Goal: Communication & Community: Answer question/provide support

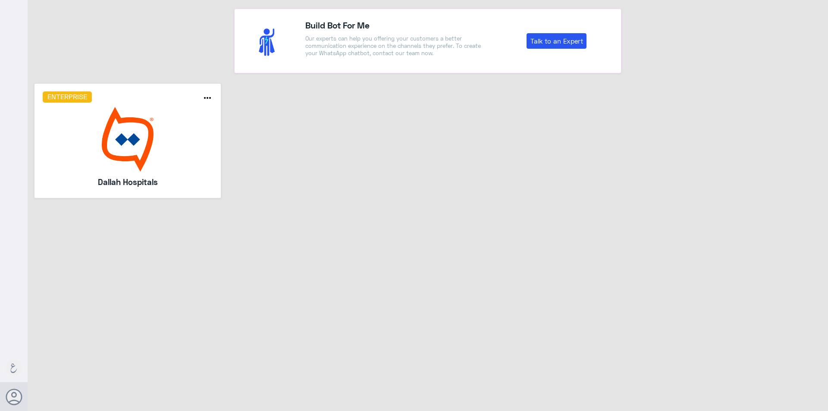
click at [124, 163] on img at bounding box center [128, 139] width 170 height 65
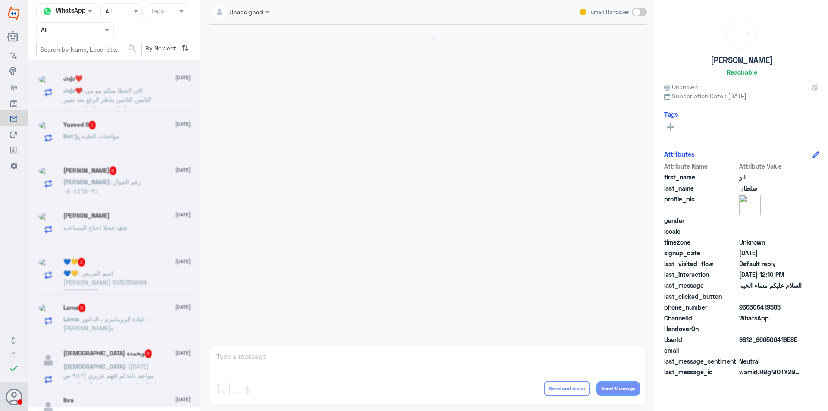
scroll to position [573, 0]
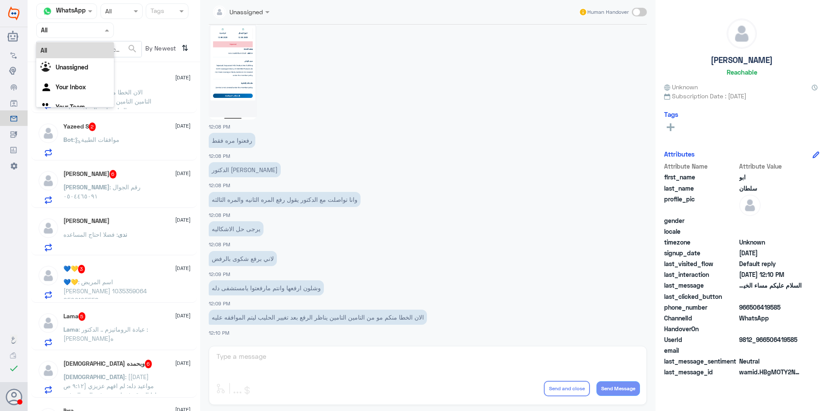
click at [85, 37] on div "Agent Filter All" at bounding box center [75, 30] width 78 height 16
click at [84, 99] on div "Your Team" at bounding box center [75, 108] width 78 height 20
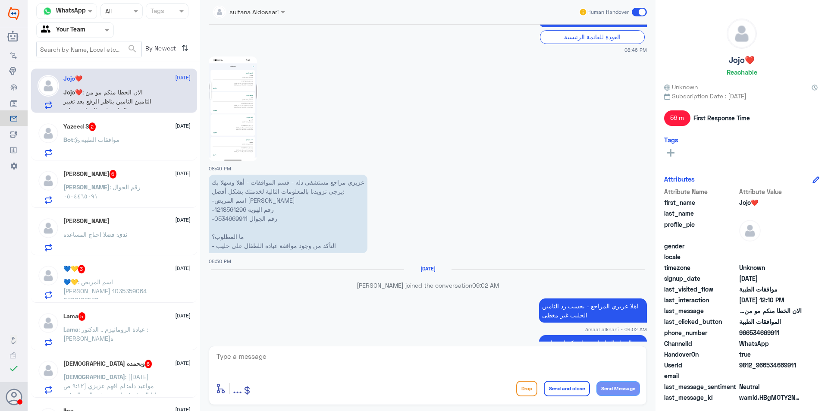
scroll to position [453, 0]
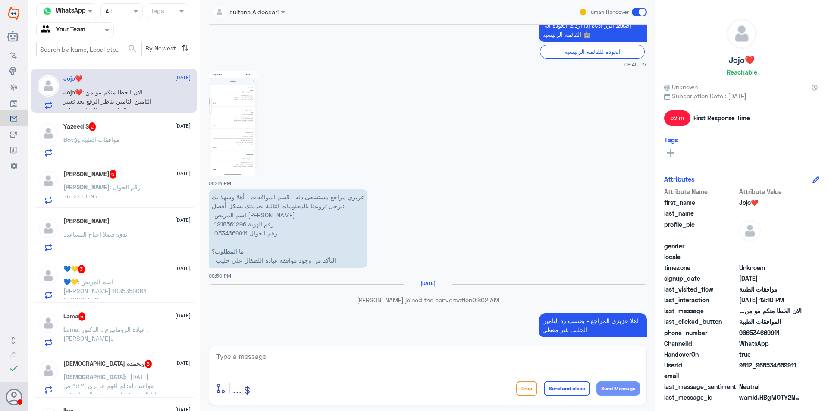
click at [233, 235] on p "عزيزي مراجع مستشفى دله - قسم الموافقات - أهلا وسهلا بك يرجى تزويدنا بالمعلومات …" at bounding box center [288, 228] width 159 height 78
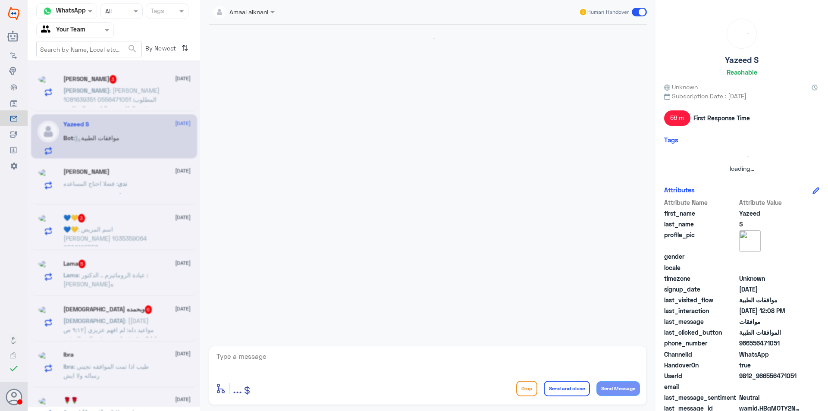
copy p "0534669911"
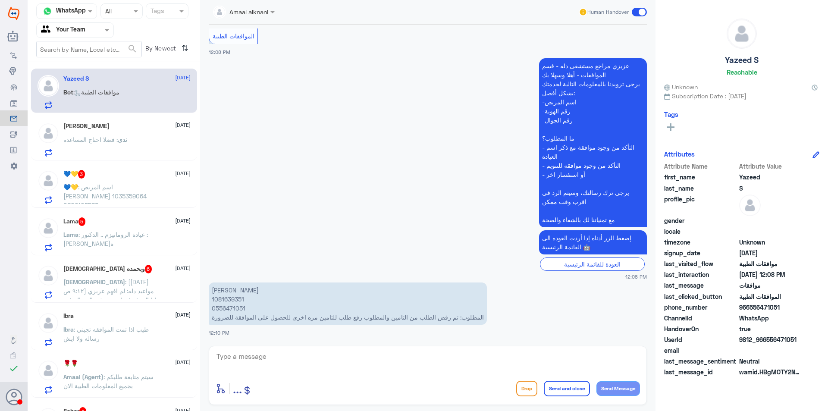
click at [84, 31] on input "text" at bounding box center [64, 30] width 47 height 10
click at [92, 75] on div "Your Inbox" at bounding box center [75, 77] width 78 height 20
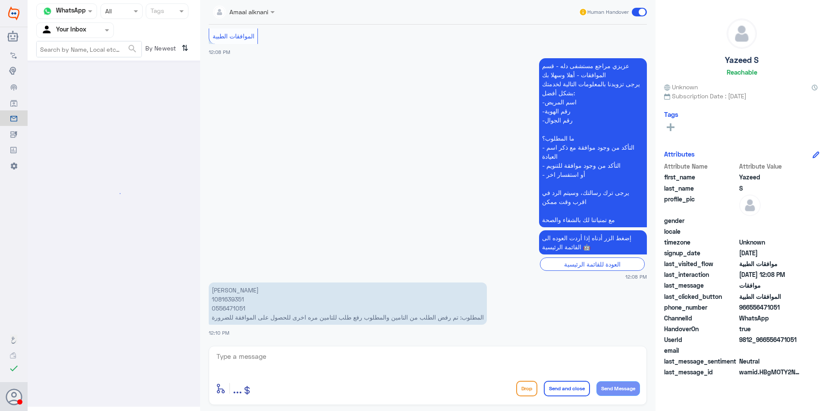
scroll to position [0, 0]
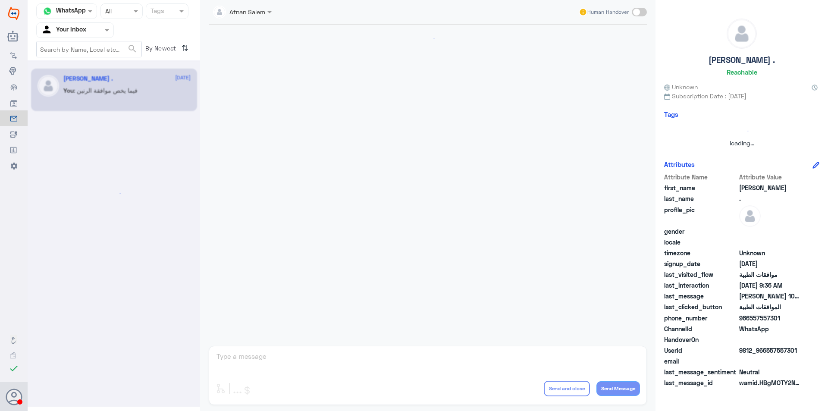
click at [88, 33] on input "text" at bounding box center [64, 30] width 47 height 10
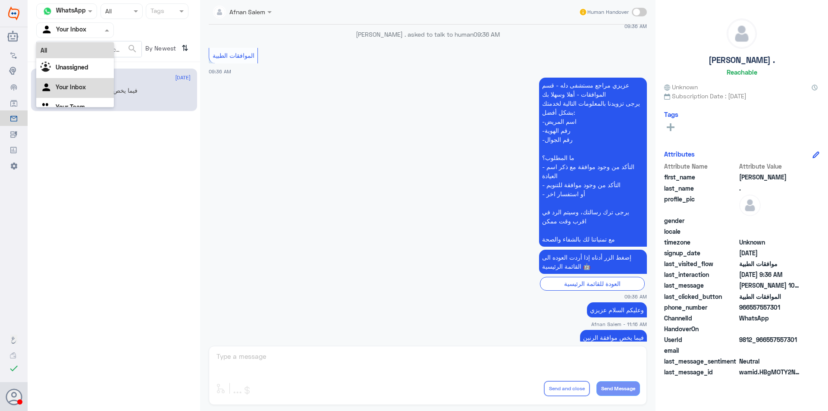
scroll to position [11, 0]
click at [91, 90] on div "Your Team" at bounding box center [75, 97] width 78 height 20
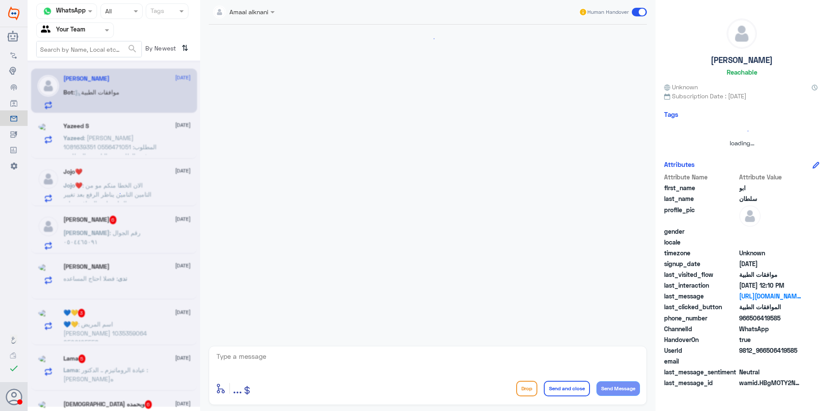
scroll to position [312, 0]
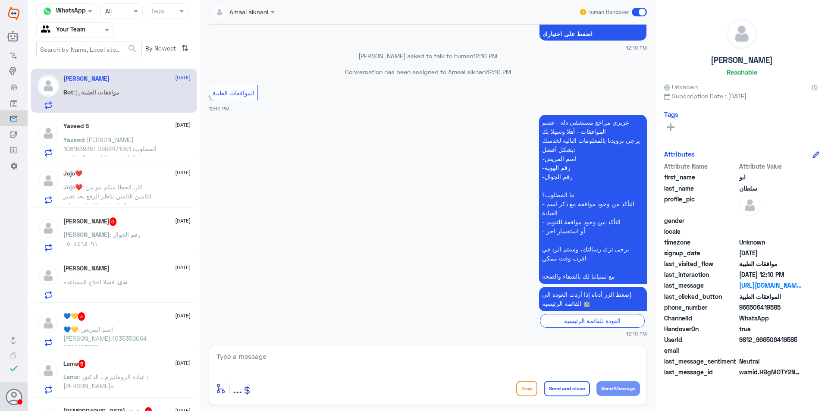
click at [138, 196] on span ": الان الخطا منكم مو من التامين التامين يناظر الرفع بعد تغيير الحليب ليتم الموا…" at bounding box center [107, 195] width 88 height 25
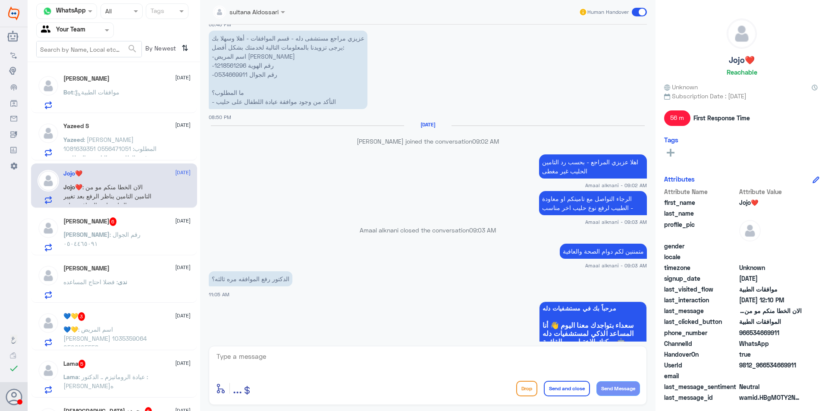
scroll to position [539, 0]
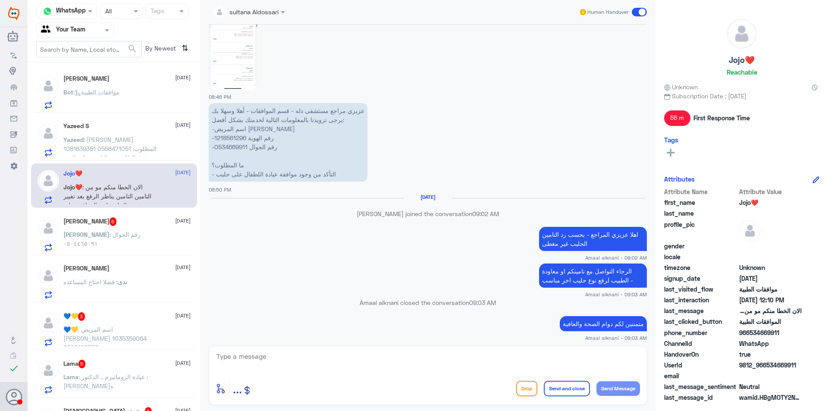
click at [237, 144] on p "عزيزي مراجع مستشفى دله - قسم الموافقات - أهلا وسهلا بك يرجى تزويدنا بالمعلومات …" at bounding box center [288, 142] width 159 height 78
copy p "0534669911"
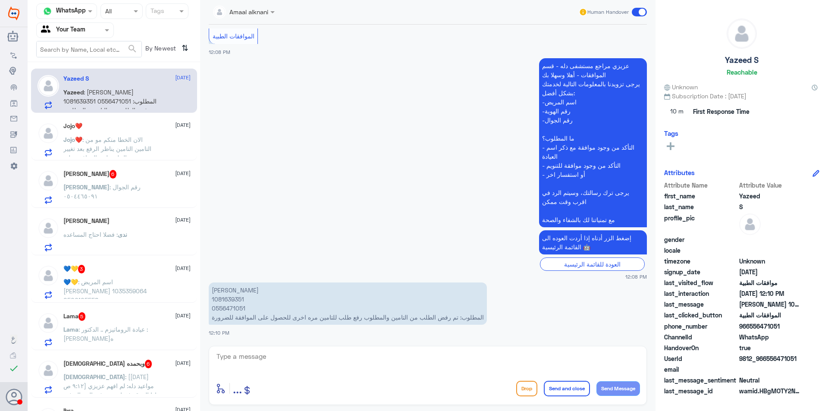
scroll to position [178, 0]
click at [89, 143] on span ": الان الخطا منكم مو من التامين التامين يناظر الرفع بعد تغيير الحليب ليتم الموا…" at bounding box center [107, 148] width 88 height 25
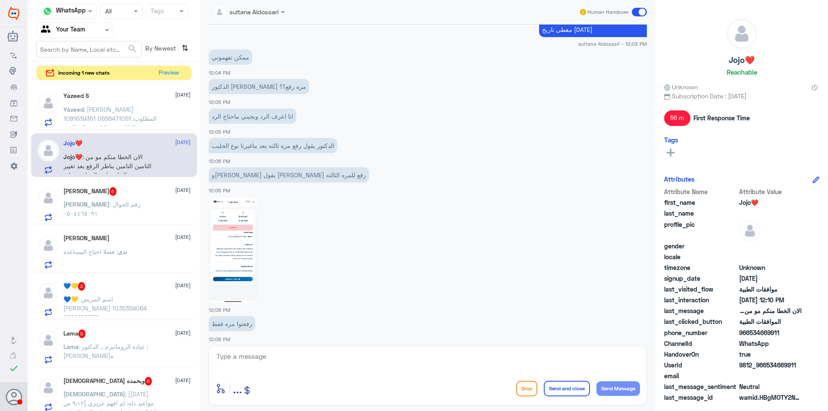
scroll to position [573, 0]
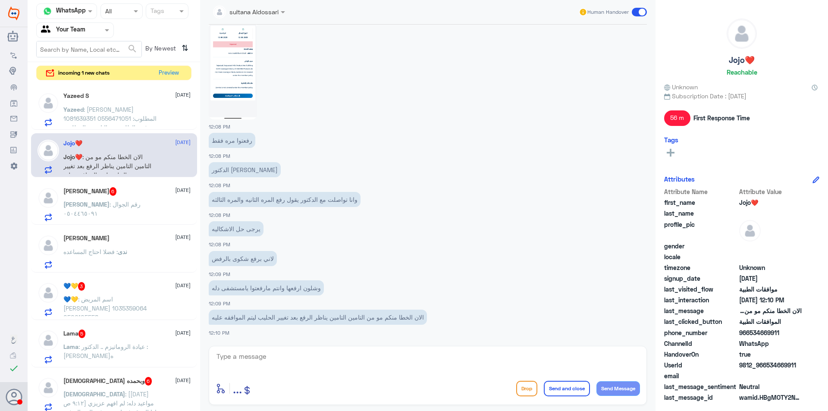
click at [582, 358] on textarea at bounding box center [428, 361] width 424 height 21
type textarea "d"
click at [582, 358] on textarea "عزيزتي لم يتم رفع اي طلب جديد من قبل التأمين" at bounding box center [428, 361] width 424 height 21
click at [579, 358] on textarea "عزيزتي لم يتم رفع اي طلب جديد من قبل التأمين" at bounding box center [428, 361] width 424 height 21
type textarea "عزيزتي لم يتم رفع اي طلب جديد من قبل التأمين"
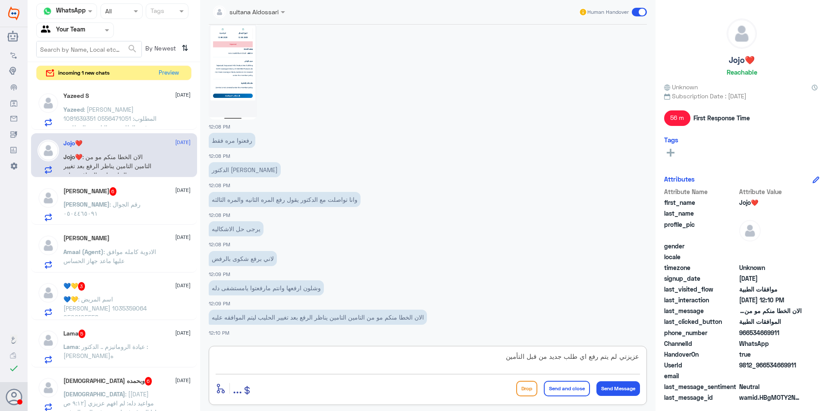
click at [585, 348] on div "عزيزتي لم يتم رفع اي طلب جديد من قبل التأمين enter flow name ... Drop Send and …" at bounding box center [428, 375] width 438 height 59
click at [597, 360] on textarea "عزيزتي لم يتم رفع اي طلب جديد من قبل التأمين" at bounding box center [428, 361] width 424 height 21
paste textarea "120662952"
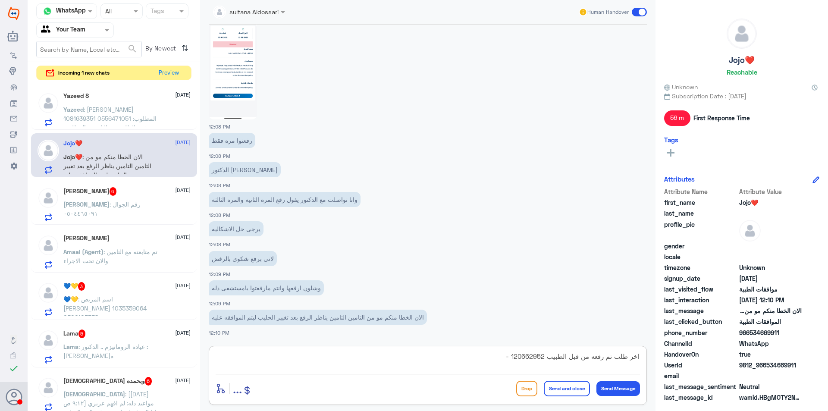
paste textarea "120661324"
type textarea "اخر طلب تم رفعه من قبل الطبيب 120662952 - 120661324 ، ولايوجد اي وصفه جديده بال…"
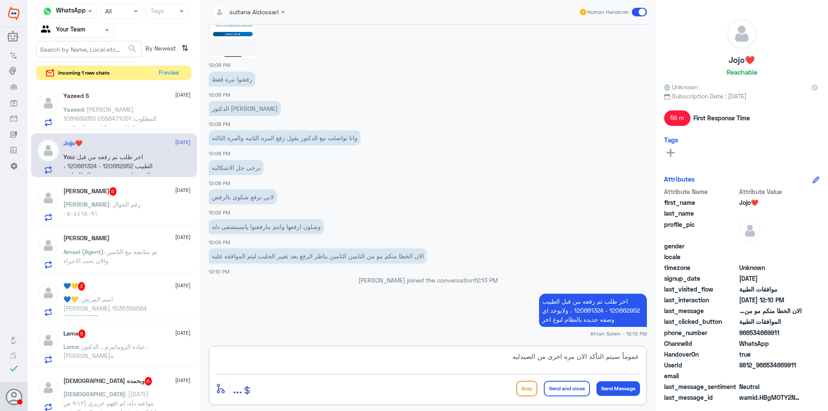
type textarea "عموماً سيتم التأكد الان مره اخرى من الصيدليه"
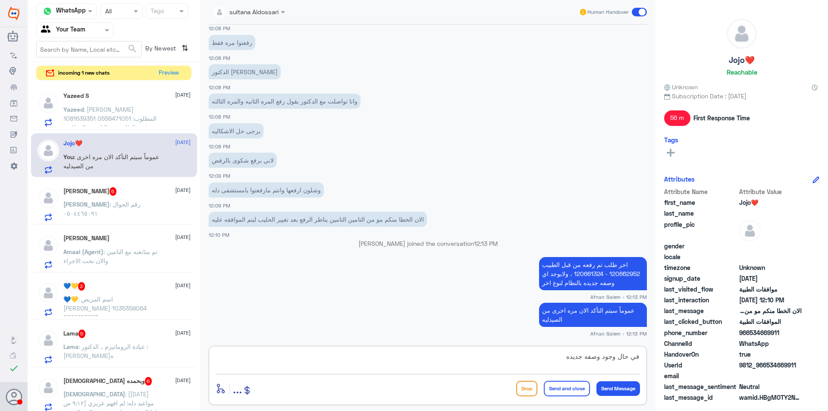
type textarea "في حال وجود وصفه جديده"
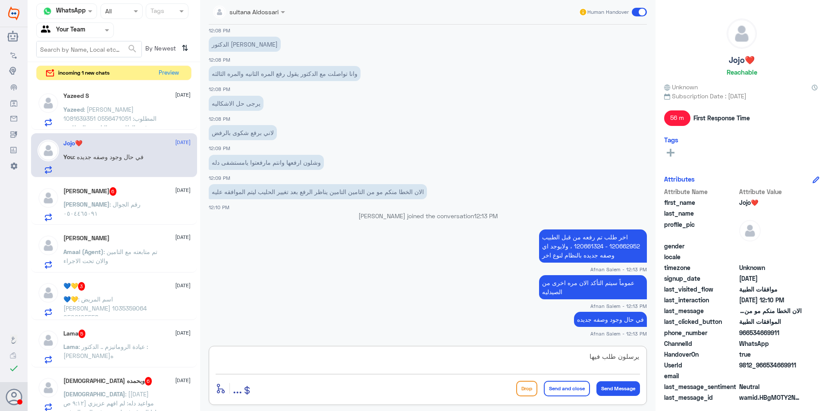
type textarea "يرسلون طلب فيها"
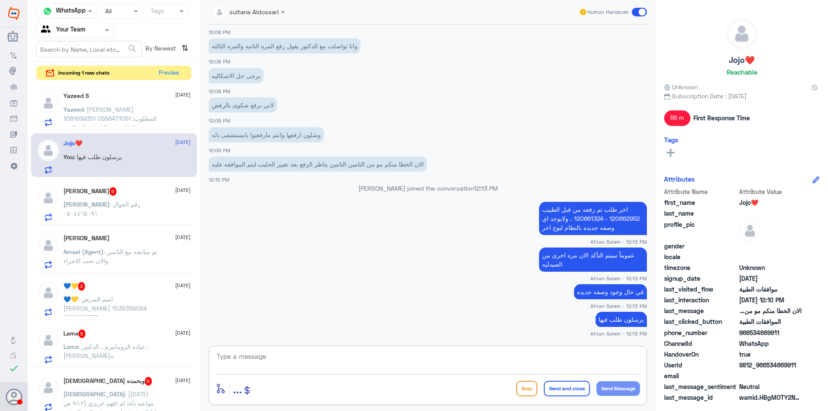
click at [151, 119] on span ": [PERSON_NAME] 1081639351 0556471051 المطلوب: تم رفض الطلب من التامين والمطلوب…" at bounding box center [110, 128] width 94 height 44
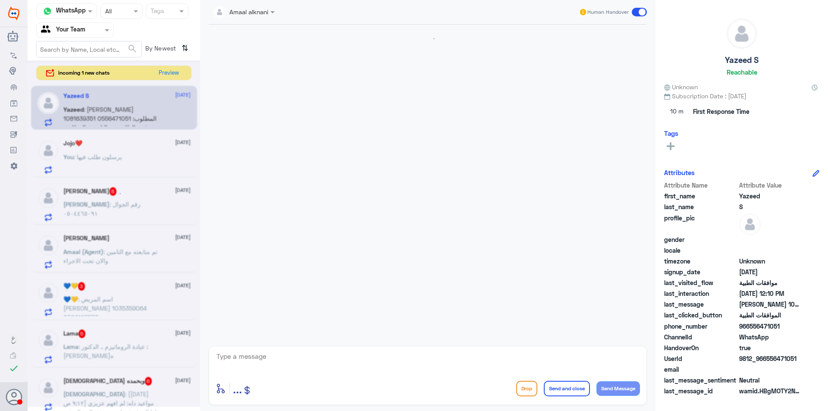
scroll to position [178, 0]
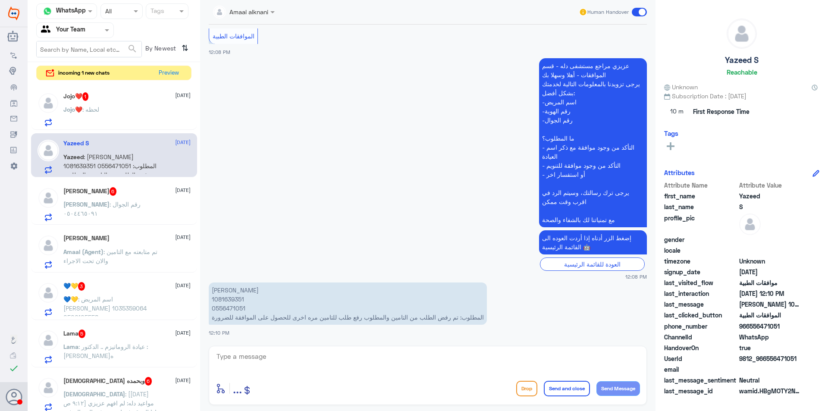
click at [148, 105] on div "Jojo❤️ 1 [DATE] Jojo❤️ : لحظه" at bounding box center [126, 109] width 127 height 34
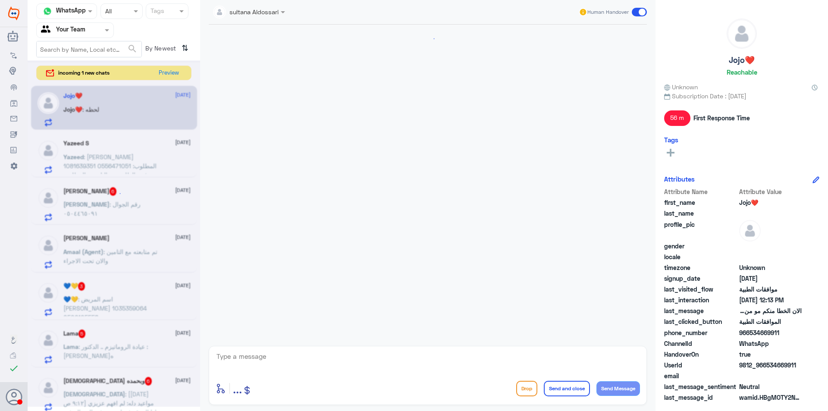
scroll to position [397, 0]
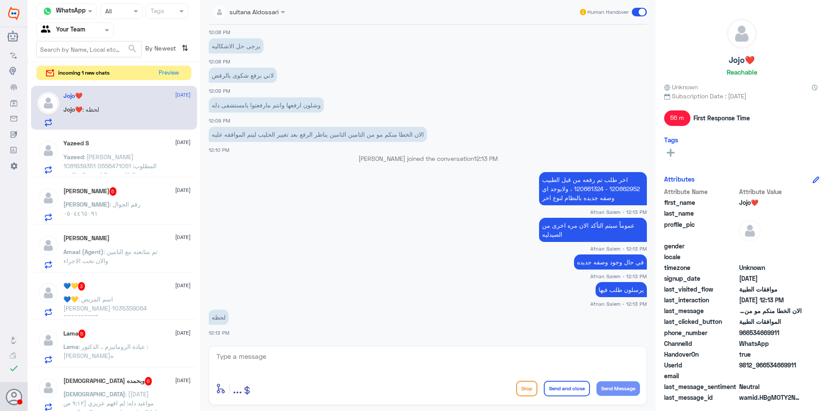
click at [157, 161] on p "Yazeed : [PERSON_NAME] 1081639351 0556471051 المطلوب: تم رفض الطلب من التامين و…" at bounding box center [111, 163] width 97 height 22
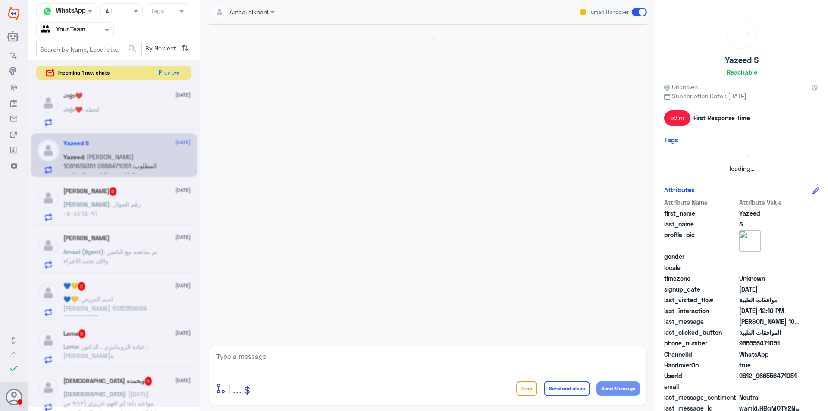
scroll to position [178, 0]
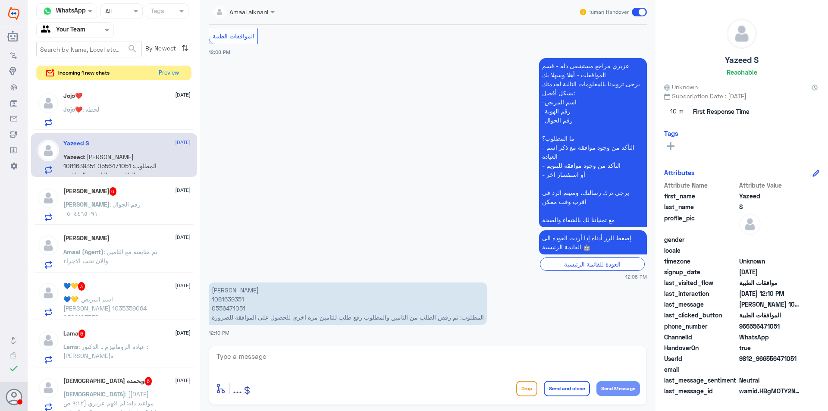
click at [157, 105] on div "Jojo❤️ [DATE] Jojo❤️ : لحظه" at bounding box center [126, 109] width 127 height 34
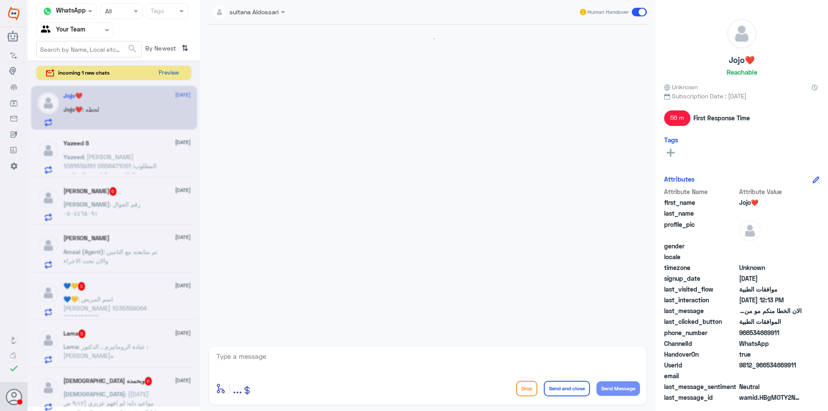
scroll to position [397, 0]
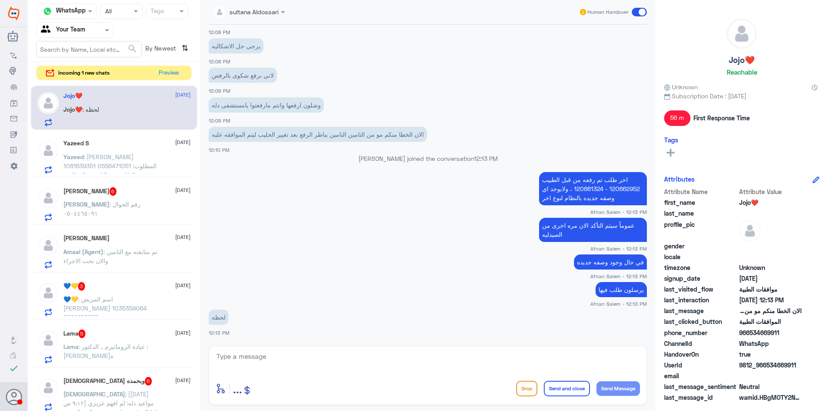
click at [113, 142] on div "[PERSON_NAME] S [DATE]" at bounding box center [126, 143] width 127 height 7
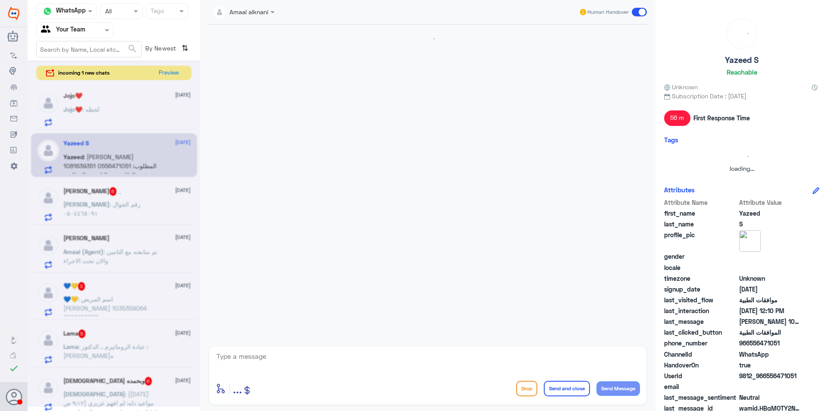
scroll to position [178, 0]
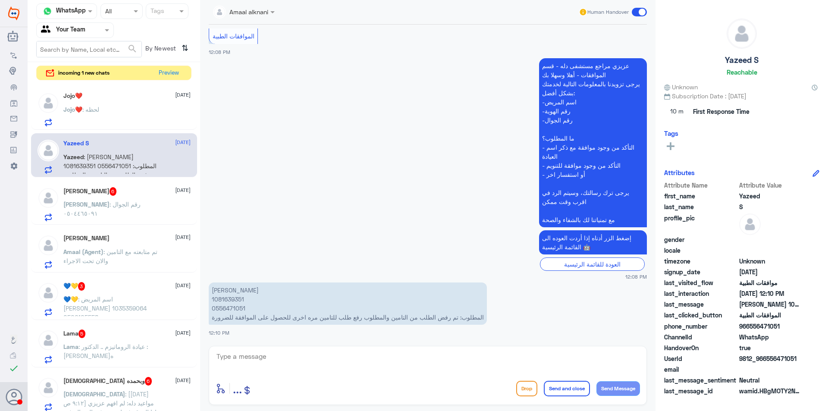
click at [135, 103] on div "Jojo❤️ [DATE] Jojo❤️ : لحظه" at bounding box center [126, 109] width 127 height 34
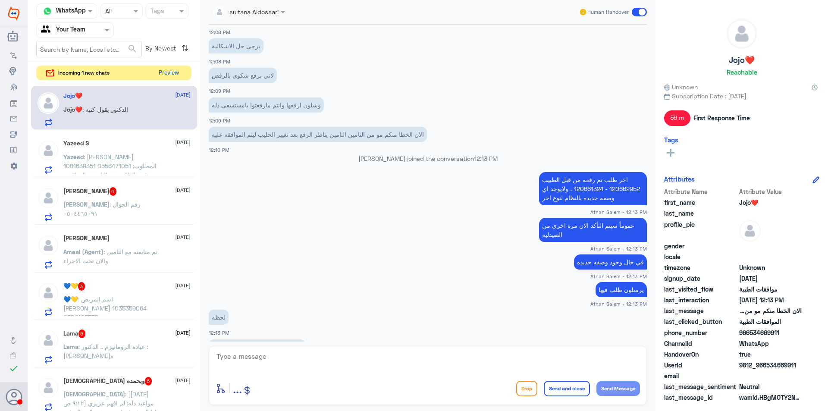
scroll to position [427, 0]
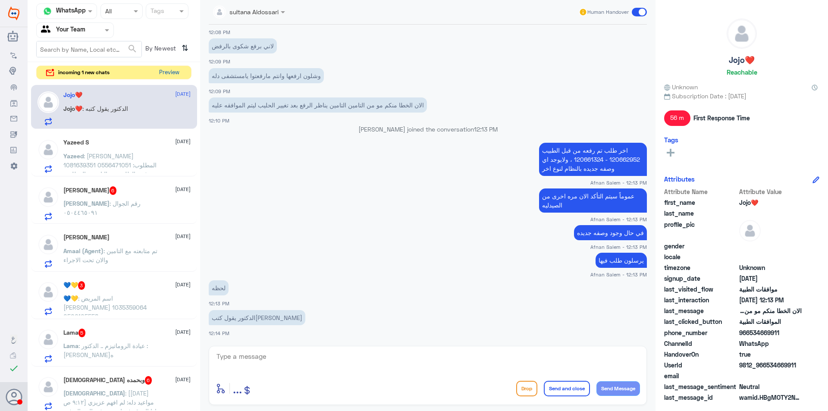
click at [172, 76] on button "Preview" at bounding box center [169, 72] width 27 height 13
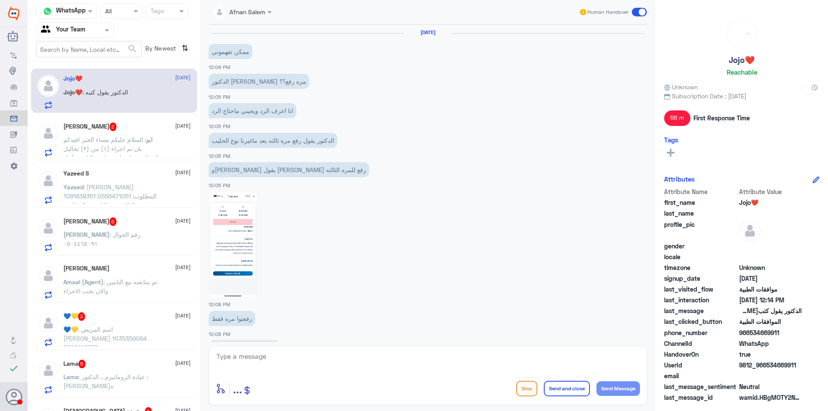
scroll to position [390, 0]
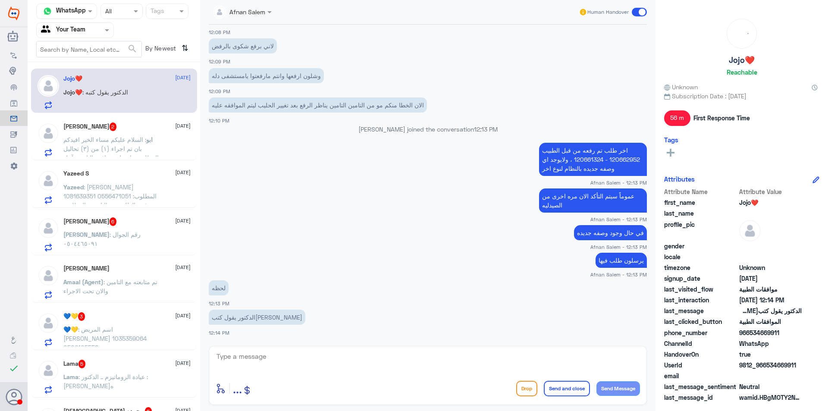
click at [307, 361] on textarea at bounding box center [428, 361] width 424 height 21
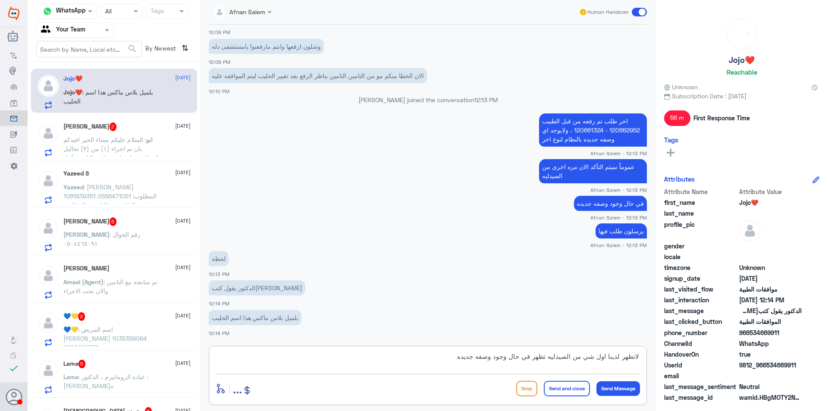
click at [635, 355] on textarea "لاتظهر لدينا اول شي من الصيدليه تظهر في حال وجود وصفه جديده" at bounding box center [428, 361] width 424 height 21
click at [610, 357] on textarea "مايظهر لدينا اول شي من الصيدليه تظهر في حال وجود وصفه جديده" at bounding box center [428, 361] width 424 height 21
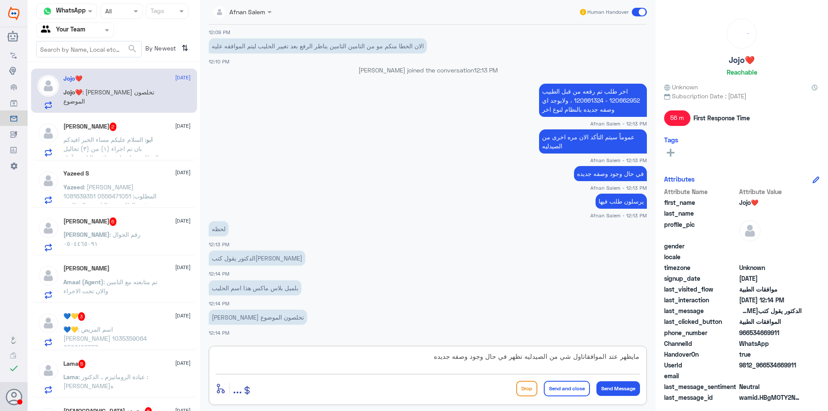
type textarea "مايظهر عتد الموافقات اول شي من الصيدليه تظهر في حال وجود وصفه جديده"
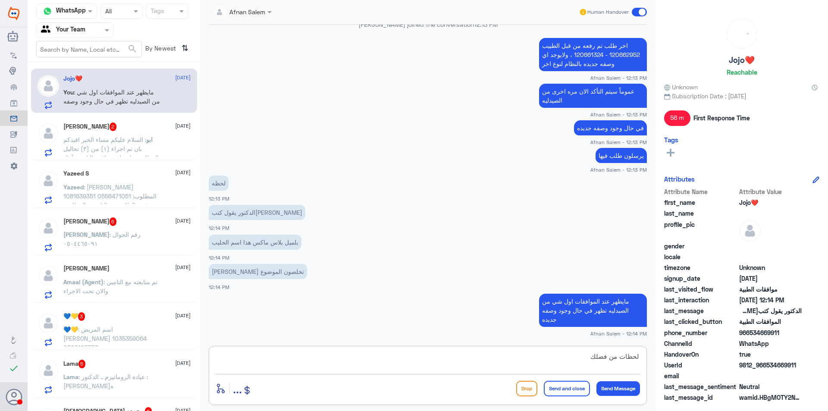
type textarea "لحظات من فضلك"
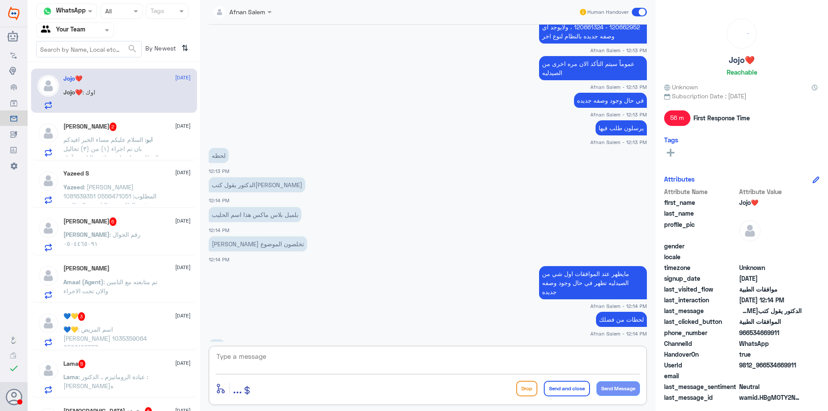
scroll to position [552, 0]
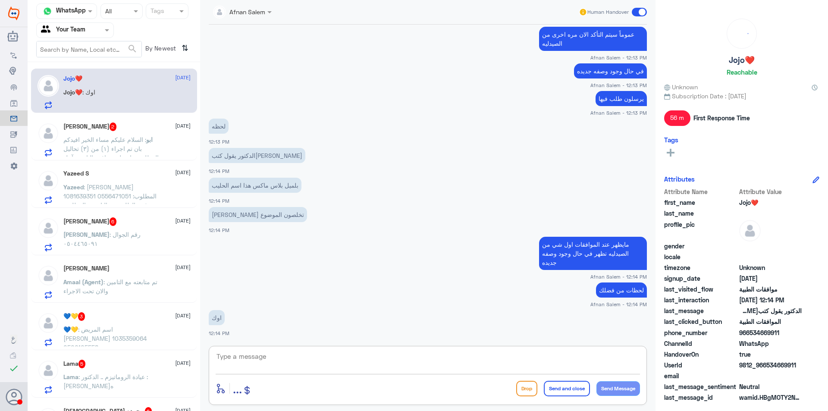
click at [153, 142] on span "ابو" at bounding box center [149, 139] width 6 height 7
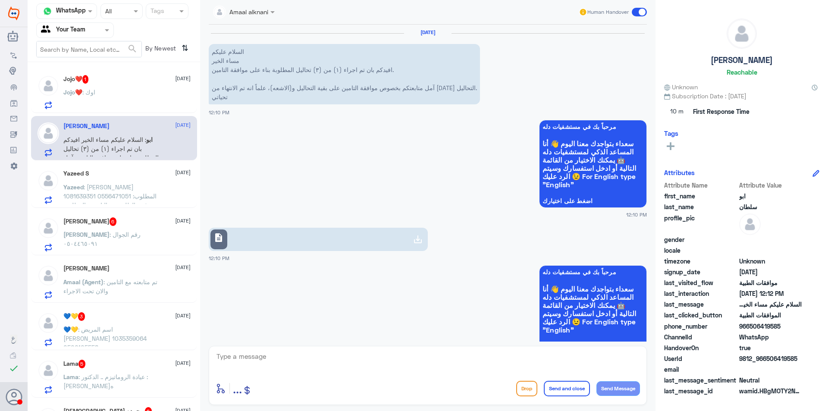
scroll to position [453, 0]
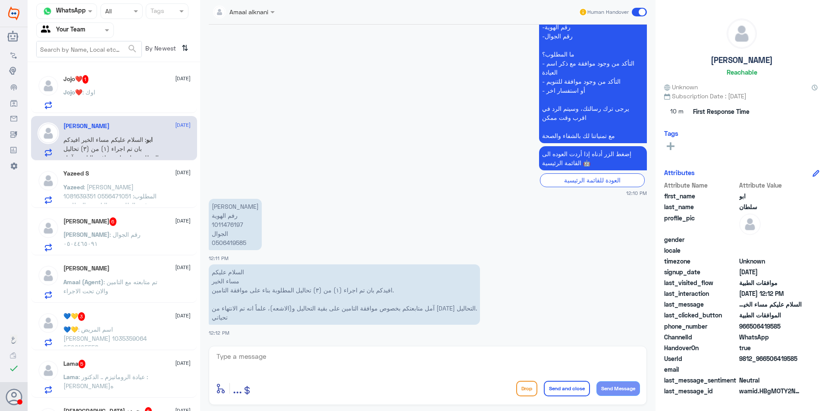
click at [147, 91] on div "Jojo❤️ : اوك" at bounding box center [126, 99] width 127 height 19
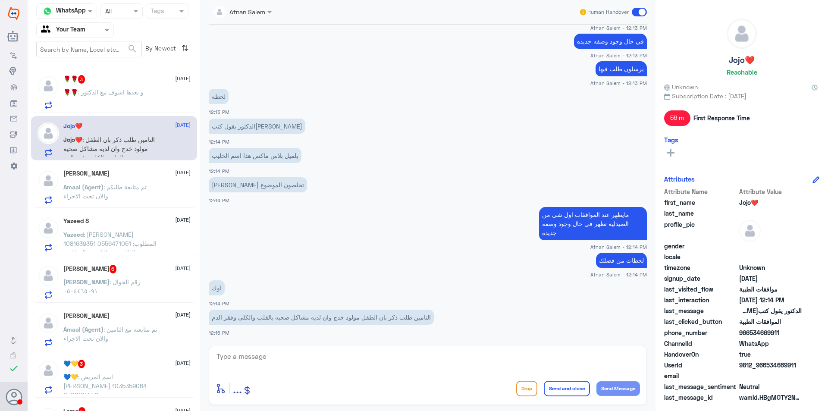
scroll to position [463, 0]
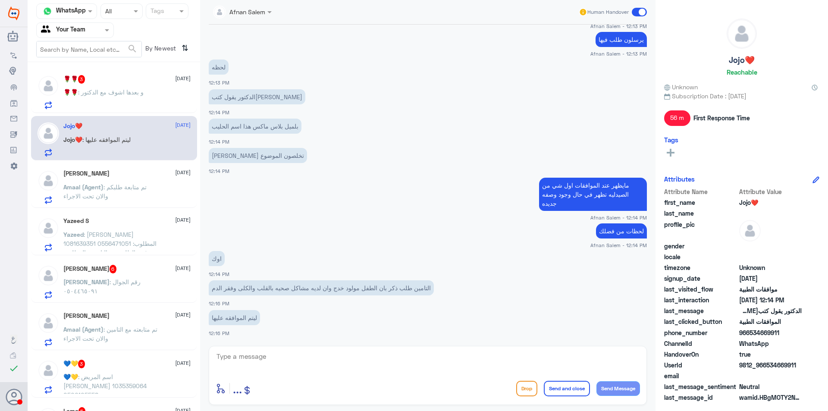
click at [136, 106] on p "🌹🌹 : و بعدها اشوف مع الدكتور" at bounding box center [103, 99] width 80 height 22
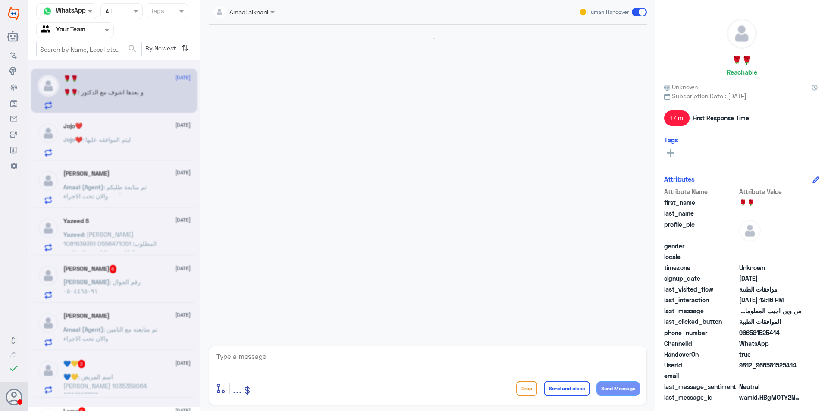
scroll to position [604, 0]
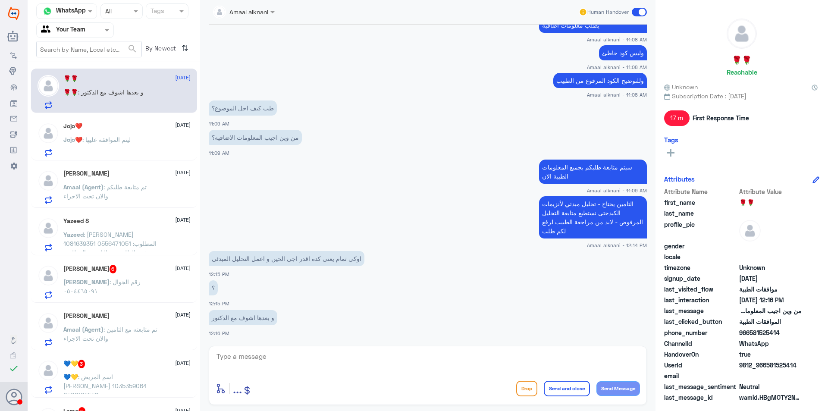
click at [153, 134] on div "Jojo❤️ [DATE] Jojo❤️ : ليتم الموافقه عليها" at bounding box center [126, 139] width 127 height 34
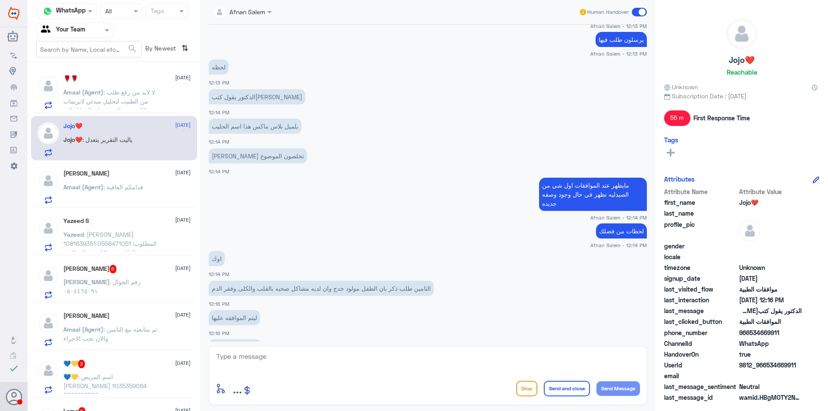
scroll to position [344, 0]
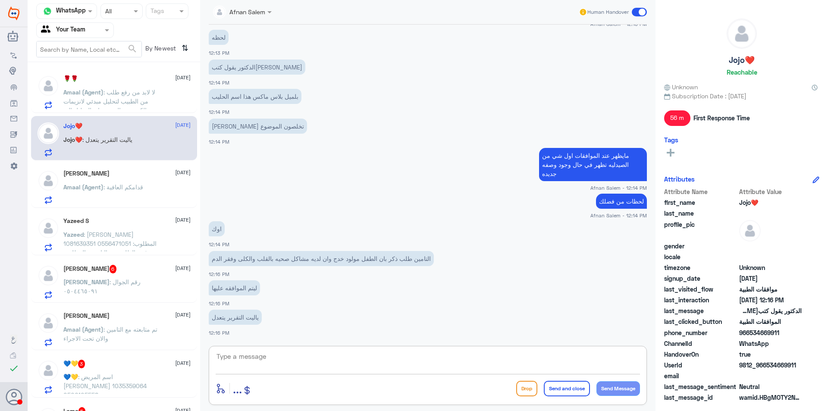
click at [359, 354] on textarea at bounding box center [428, 361] width 424 height 21
type textarea "h"
click at [639, 356] on textarea "التقرير يتعدل من الطبيب المعالج فقط ، الان تم رفع الطلب الجديد بإنتظار تحديث ال…" at bounding box center [428, 361] width 424 height 21
click at [538, 359] on textarea "التقرير يتعدل من الطبيب المعالج فقط ، الان تم رفع الطلب الجديد بإنتظار تحديث ال…" at bounding box center [428, 361] width 424 height 21
type textarea "التقرير يتعدل من الطبيب المعالج فقط ، الان تم رفع الطلب الجديد بإنتظار تحديث ال…"
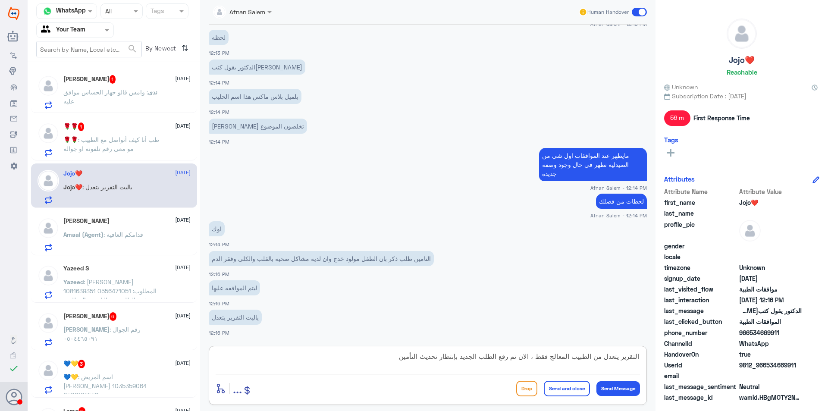
click at [84, 261] on div "[PERSON_NAME] S [DATE][PERSON_NAME] : [PERSON_NAME] 1081639351 0556471051 المطل…" at bounding box center [114, 280] width 166 height 44
click at [109, 143] on span ": طب أنا كيف أتواصل مع الطبيب مو معي رقم تلفونه او جواله" at bounding box center [111, 144] width 96 height 16
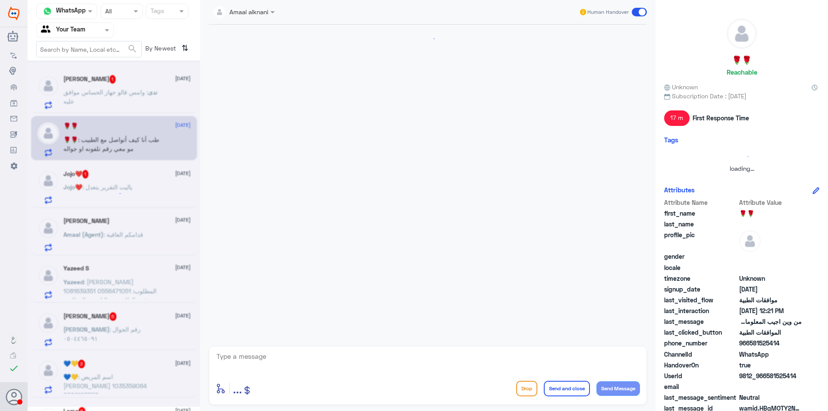
scroll to position [551, 0]
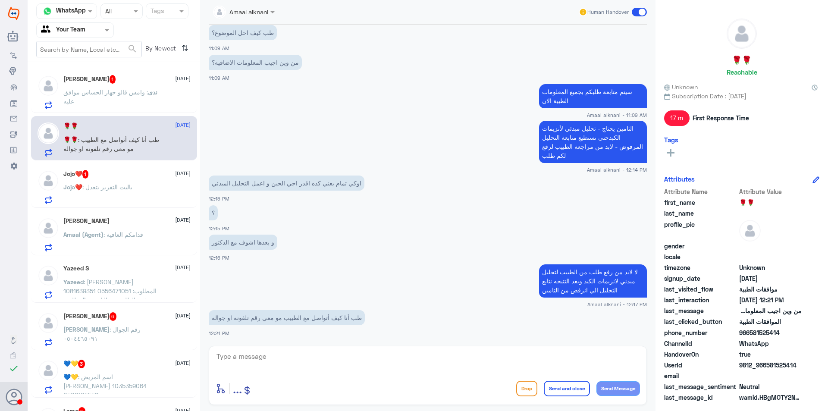
click at [117, 182] on p "Jojo❤️ : ياليت التقرير يتعدل" at bounding box center [97, 193] width 69 height 22
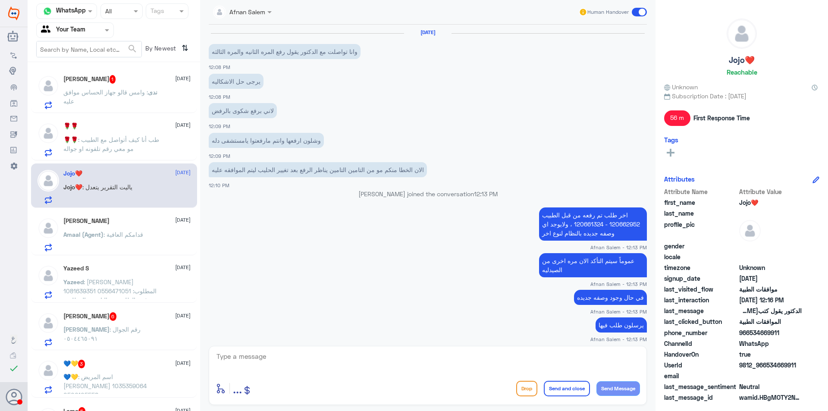
scroll to position [315, 0]
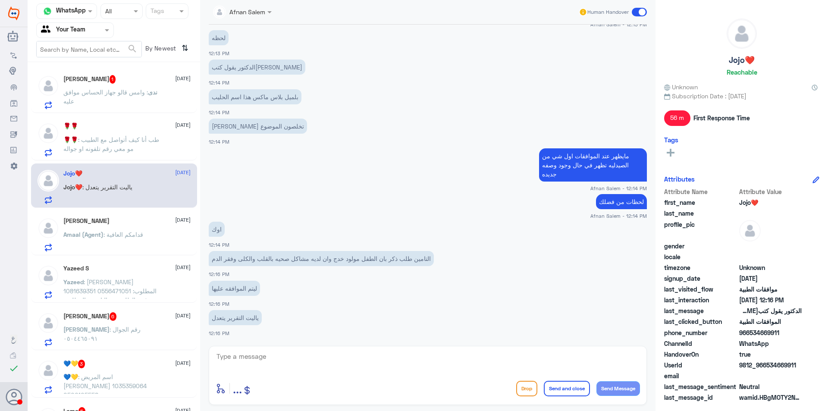
click at [124, 142] on span ": طب أنا كيف أتواصل مع الطبيب مو معي رقم تلفونه او جواله" at bounding box center [111, 144] width 96 height 16
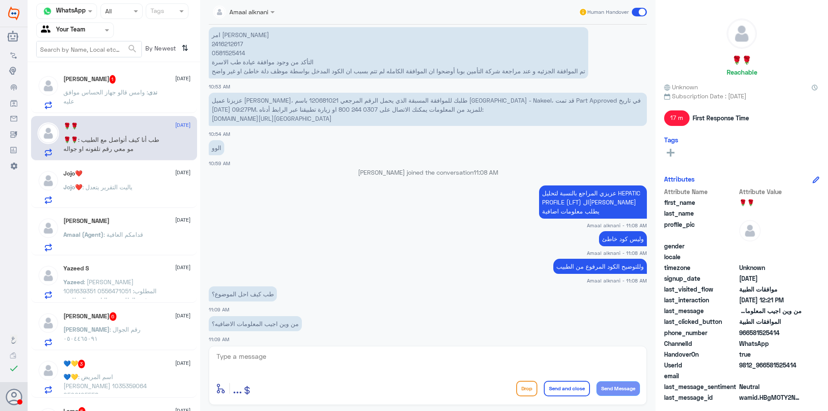
scroll to position [206, 0]
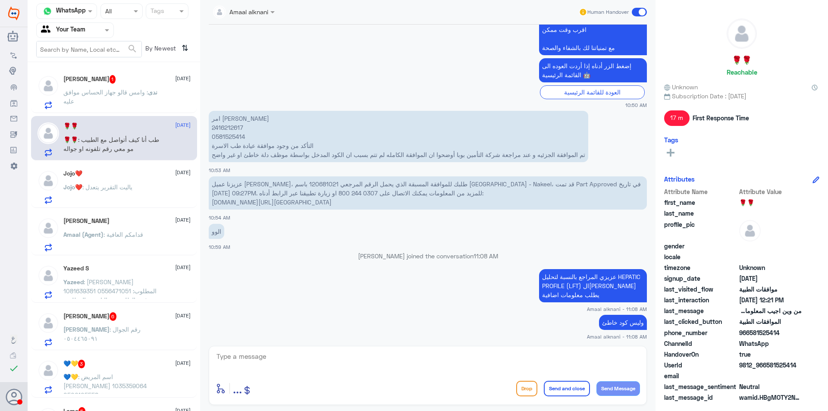
click at [252, 185] on p "عزيزنا عميل [PERSON_NAME]، طلبك للموافقة المسبقة الذي يحمل الرقم المرجعي 120681…" at bounding box center [428, 192] width 438 height 33
copy p "120681021"
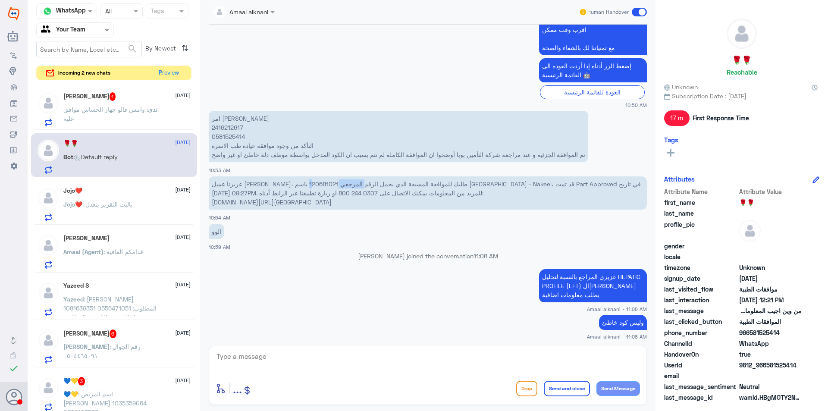
scroll to position [798, 0]
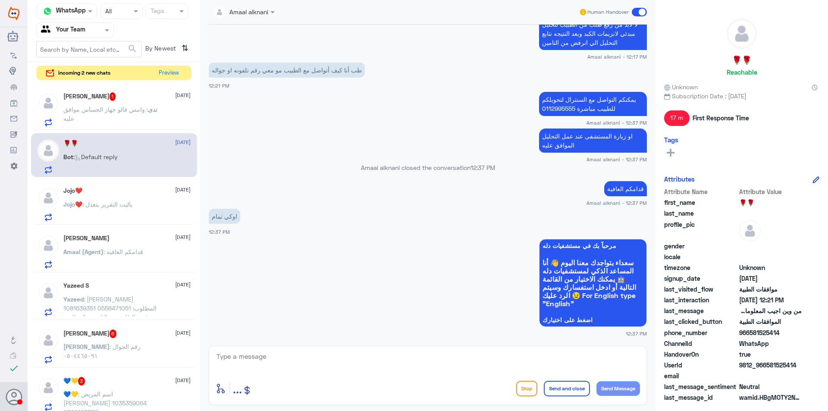
click at [117, 105] on p "ندى : وامس قالو جهاز الحساس موافق عليه" at bounding box center [111, 116] width 97 height 22
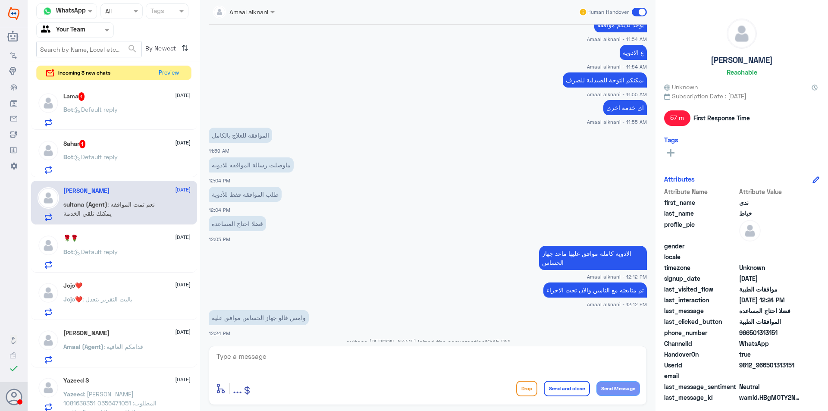
scroll to position [481, 0]
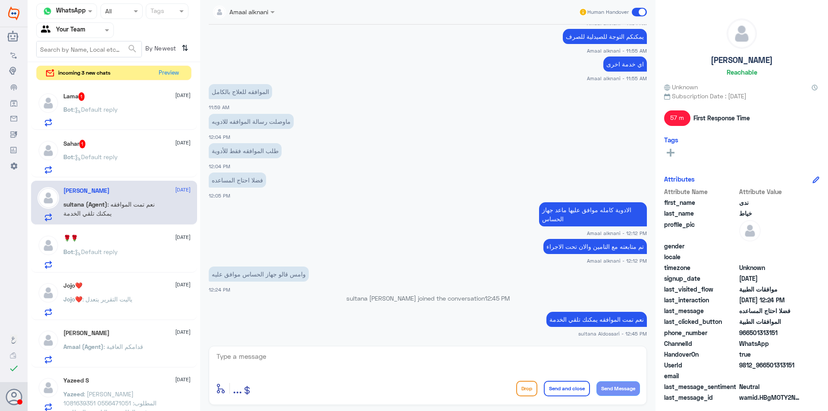
click at [100, 110] on span ": Default reply" at bounding box center [95, 109] width 44 height 7
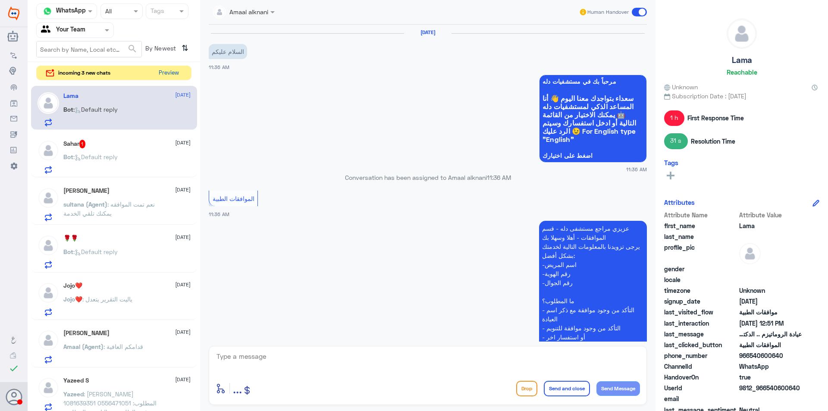
scroll to position [530, 0]
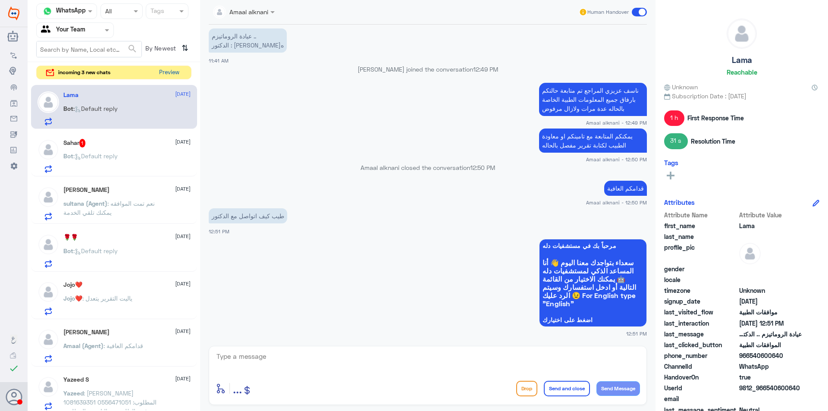
click at [169, 70] on button "Preview" at bounding box center [169, 72] width 27 height 13
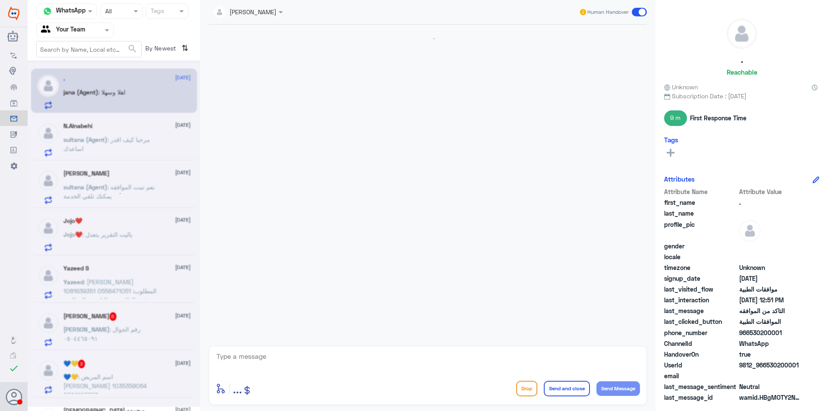
scroll to position [226, 0]
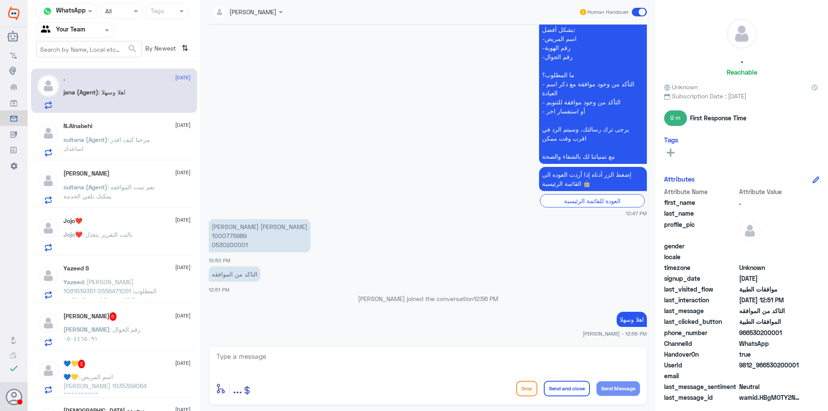
click at [142, 133] on div "N.Alnabehi [DATE] sultana (Agent) : مرحبا كيف اقدر اساعدك" at bounding box center [126, 139] width 127 height 34
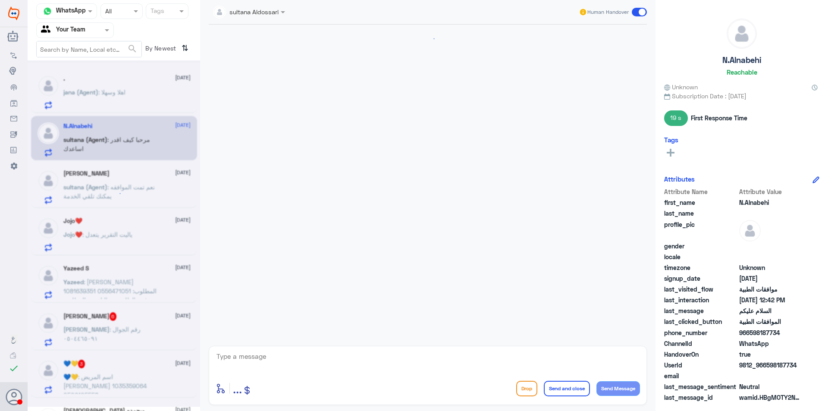
scroll to position [149, 0]
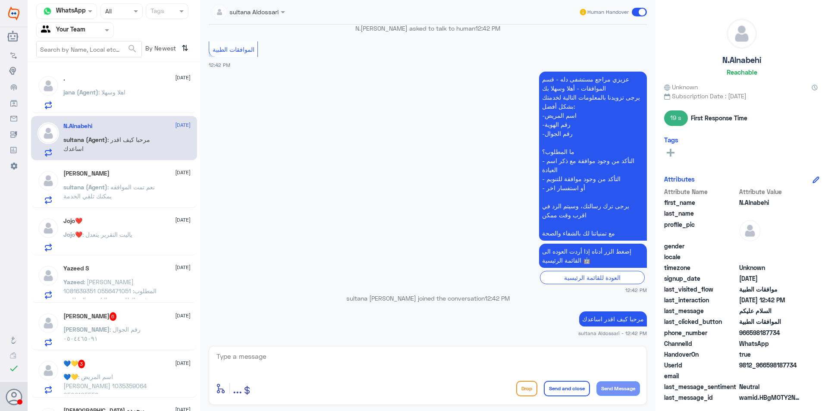
click at [141, 180] on div "[PERSON_NAME] [DATE][PERSON_NAME] (Agent) : نعم تمت الموافقه يمكنك تلقي الخدمة" at bounding box center [126, 187] width 127 height 34
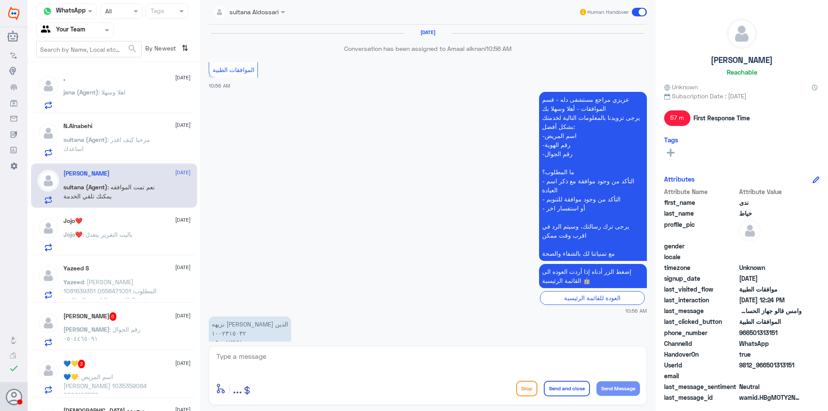
scroll to position [481, 0]
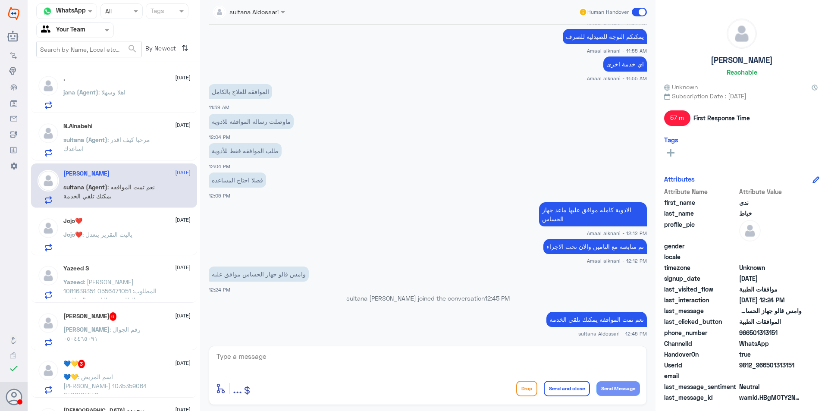
click at [150, 225] on div "Jojo❤️ [DATE] Jojo❤️ : ياليت التقرير يتعدل" at bounding box center [126, 234] width 127 height 34
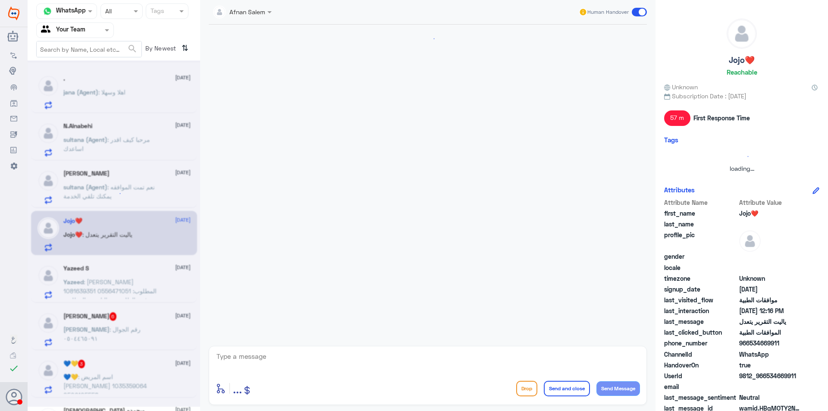
scroll to position [315, 0]
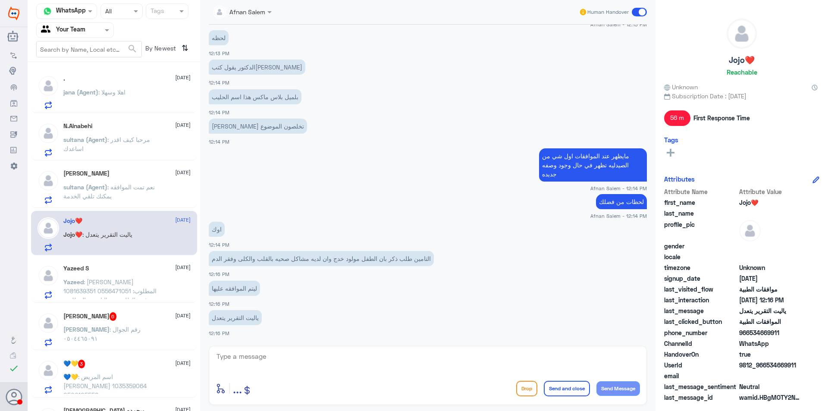
click at [138, 287] on span ": [PERSON_NAME] 1081639351 0556471051 المطلوب: تم رفض الطلب من التامين والمطلوب…" at bounding box center [110, 300] width 94 height 44
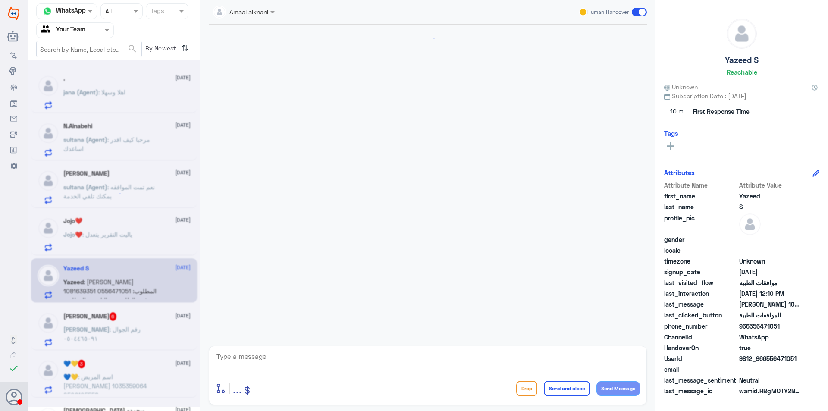
scroll to position [178, 0]
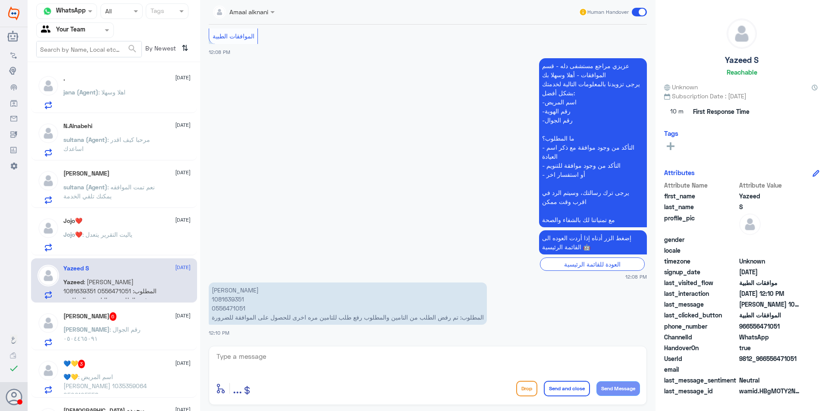
click at [150, 314] on div "[PERSON_NAME] 6 [DATE]" at bounding box center [126, 316] width 127 height 9
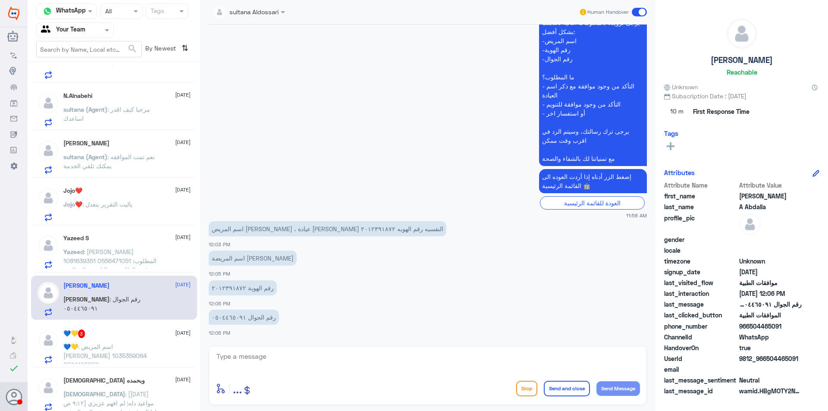
scroll to position [86, 0]
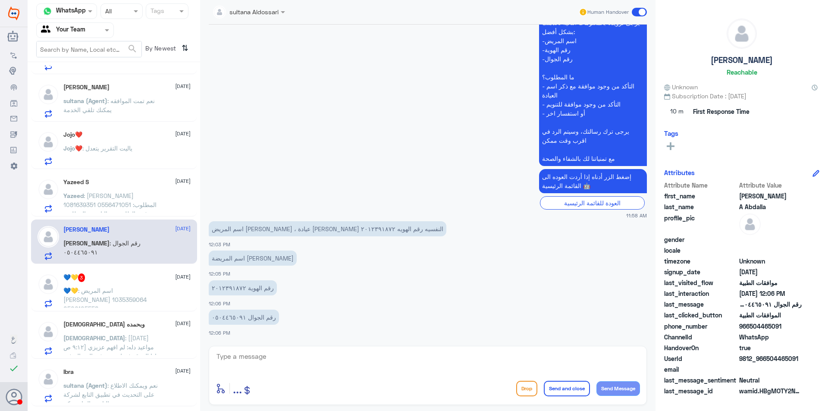
click at [133, 273] on div "💙💛 3 [DATE]" at bounding box center [126, 277] width 127 height 9
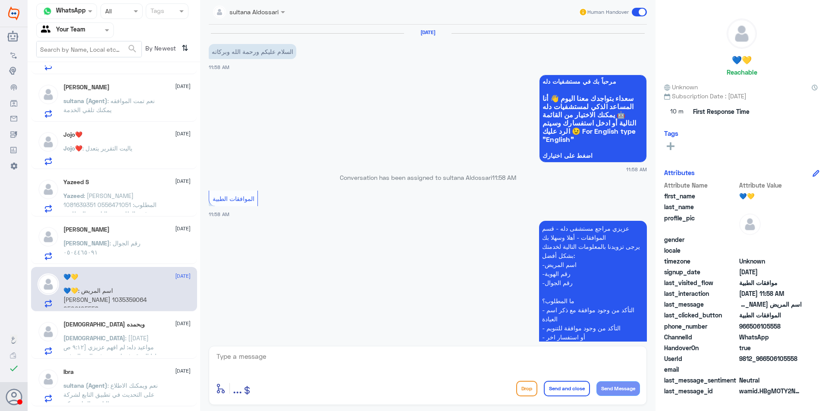
scroll to position [153, 0]
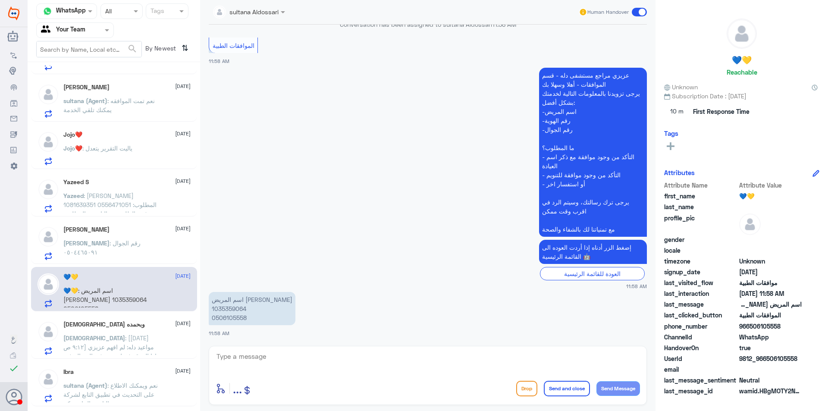
click at [154, 340] on p "[DEMOGRAPHIC_DATA] : [[DATE] ٩:١٢ ص] مواعيد دله: لم افهم عزيزي اذا الموقع فقط م…" at bounding box center [111, 344] width 97 height 22
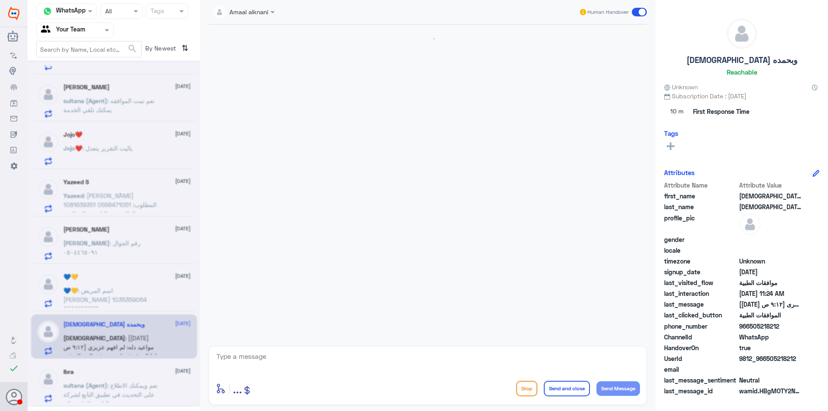
scroll to position [742, 0]
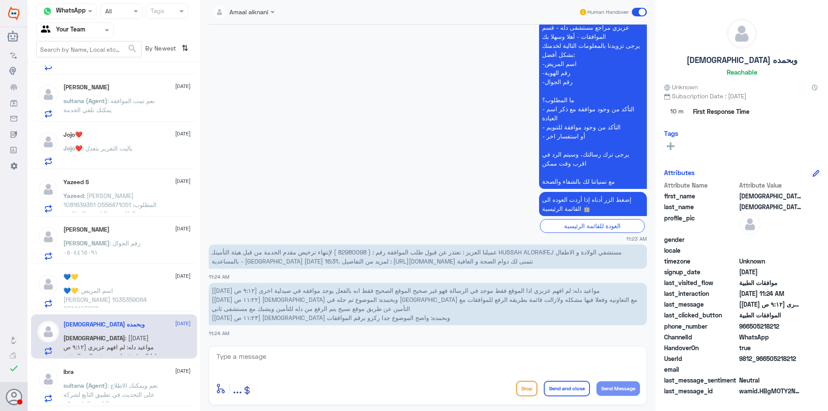
click at [358, 252] on span "عميلنا العزيز : نعتذر عن قبول طلب الموافقة رقم : ( 82980098 ) لإنتهاء ترخيص مقد…" at bounding box center [417, 256] width 410 height 16
copy span "82980098"
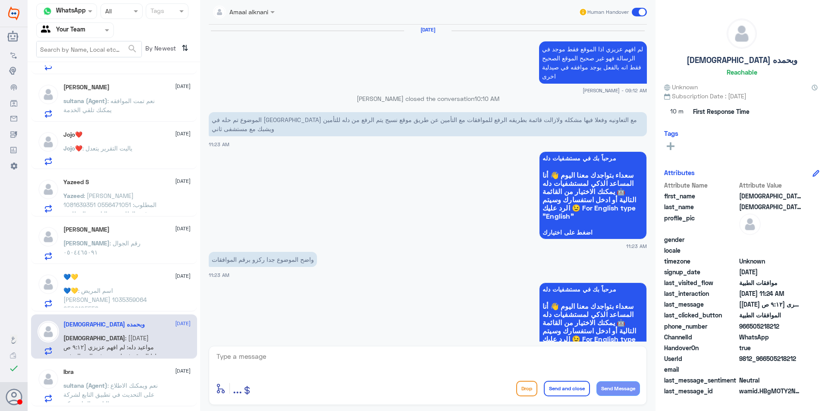
scroll to position [3197, 0]
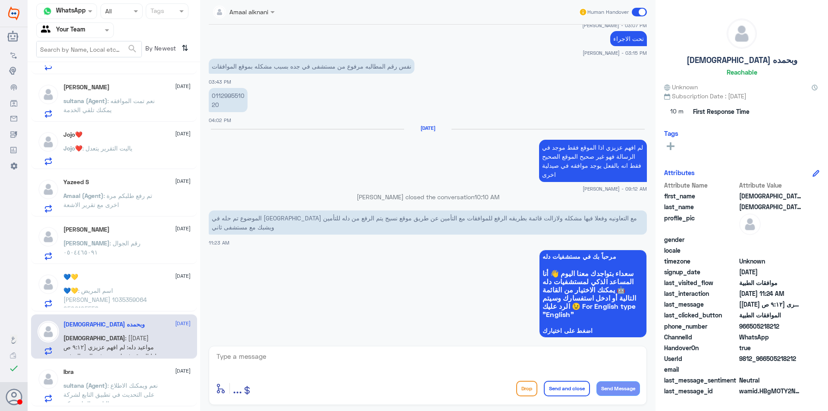
click at [570, 176] on p "لم افهم عزيزي اذا الموقع فقط موجد في الرسالة فهو غير صحيح الموقع الصحيح فقط انه…" at bounding box center [593, 161] width 108 height 42
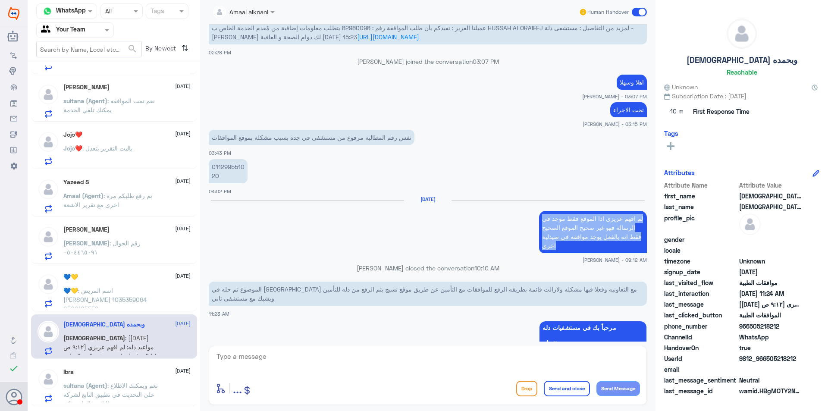
scroll to position [2982, 0]
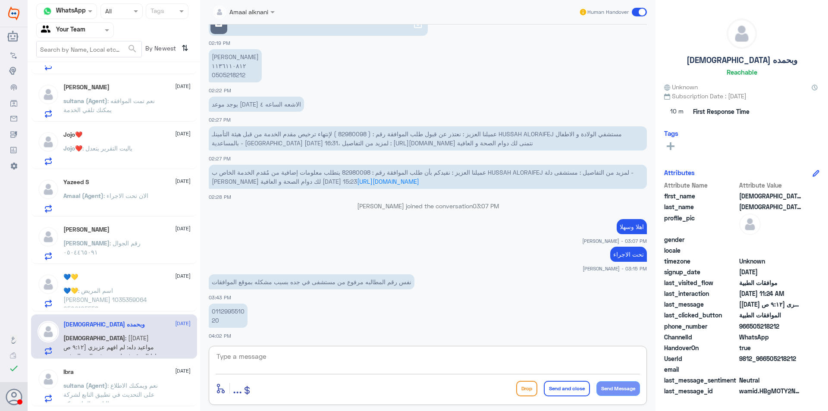
click at [365, 353] on textarea at bounding box center [428, 361] width 424 height 21
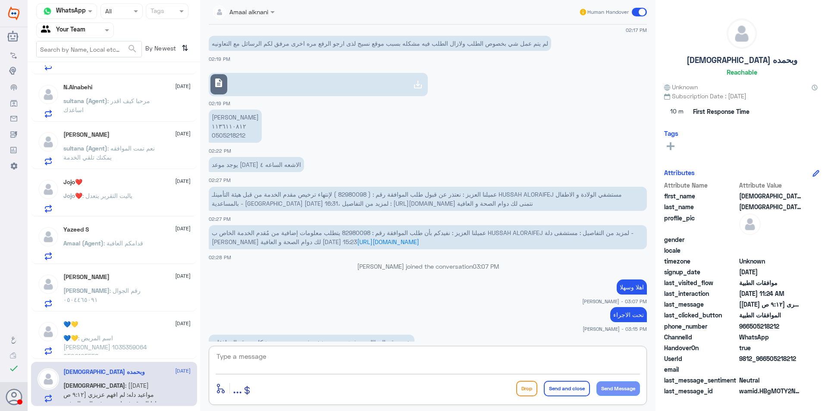
scroll to position [3051, 0]
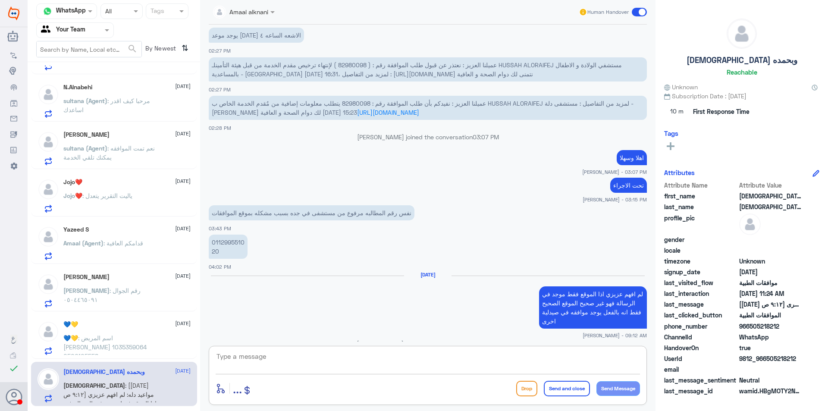
click at [399, 356] on textarea at bounding box center [428, 361] width 424 height 21
type textarea "ر"
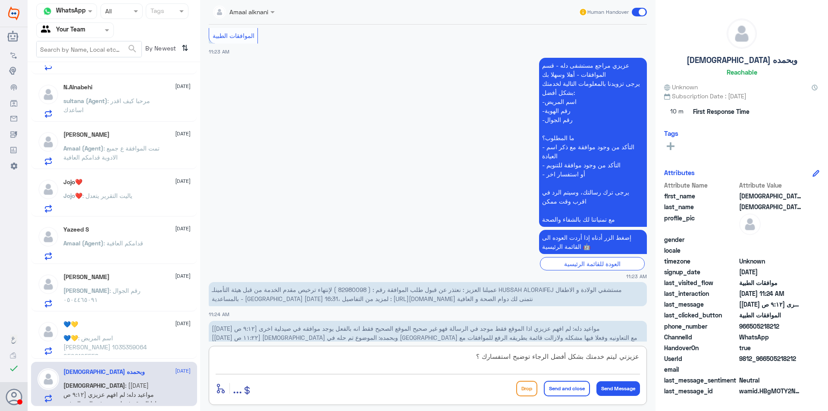
scroll to position [3844, 0]
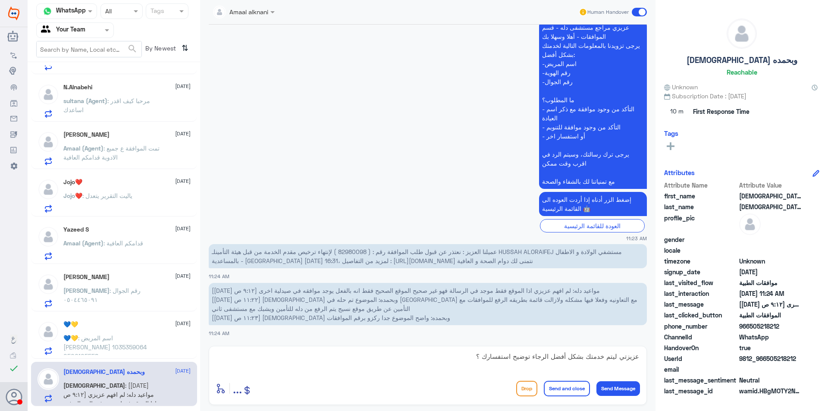
click at [344, 251] on span "عميلنا العزيز : نعتذر عن قبول طلب الموافقة رقم : ( 82980098 ) لإنتهاء ترخيص مقد…" at bounding box center [417, 256] width 410 height 16
copy span "82980098"
click at [474, 356] on textarea "عزيزتي ليتم خدمتك بشكل أفضل الرجاء توضيح استفسارك ؟" at bounding box center [428, 361] width 424 height 21
click at [633, 360] on textarea "عزيزتي ليتم خدمتك بشكل أفضل الرجاء توضيح استفسارك ؟" at bounding box center [428, 361] width 424 height 21
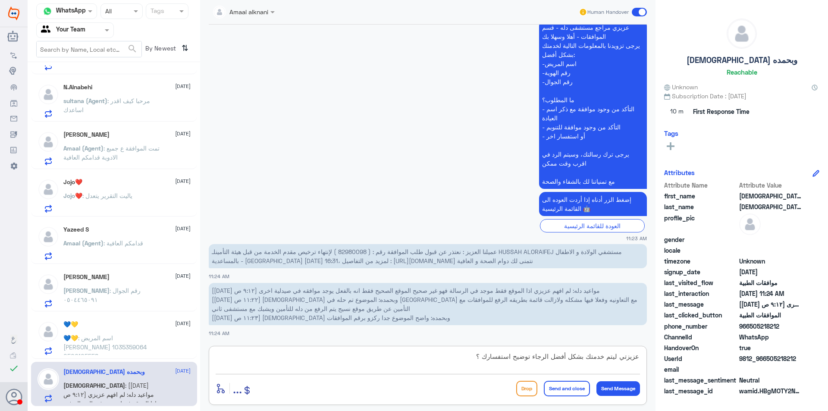
click at [633, 360] on textarea "عزيزتي ليتم خدمتك بشكل أفضل الرجاء توضيح استفسارك ؟" at bounding box center [428, 361] width 424 height 21
click at [467, 354] on textarea "عزيزي ليتم خدمتك بشكل أفضل الرجاء توضيح استفسارك ؟" at bounding box center [428, 361] width 424 height 21
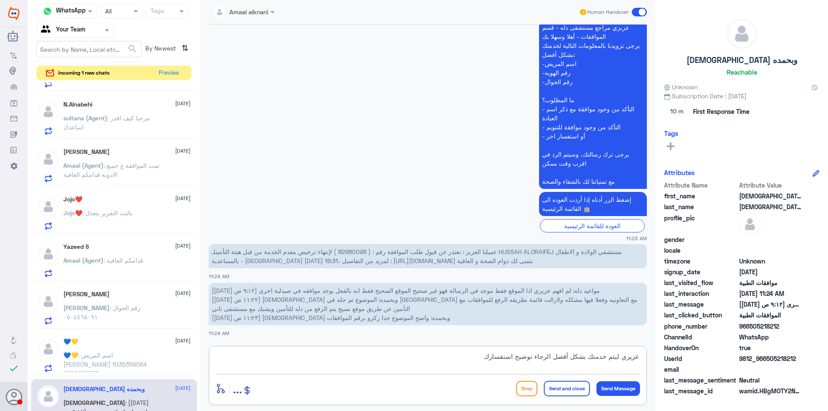
type textarea "عزيزي ليتم خدمتك بشكل أفضل الرجاء توضيح استفسارك"
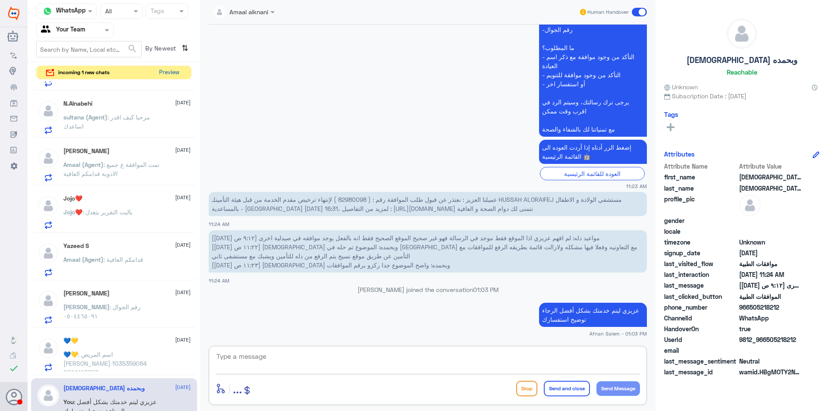
click at [175, 66] on button "Preview" at bounding box center [169, 72] width 27 height 13
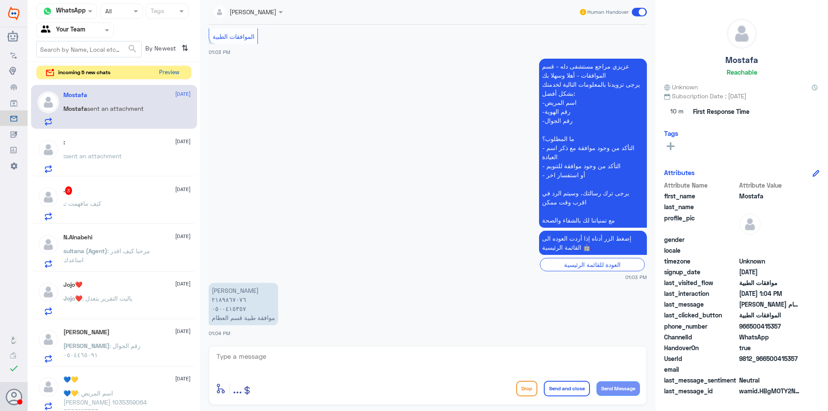
click at [161, 72] on button "Preview" at bounding box center [169, 72] width 27 height 13
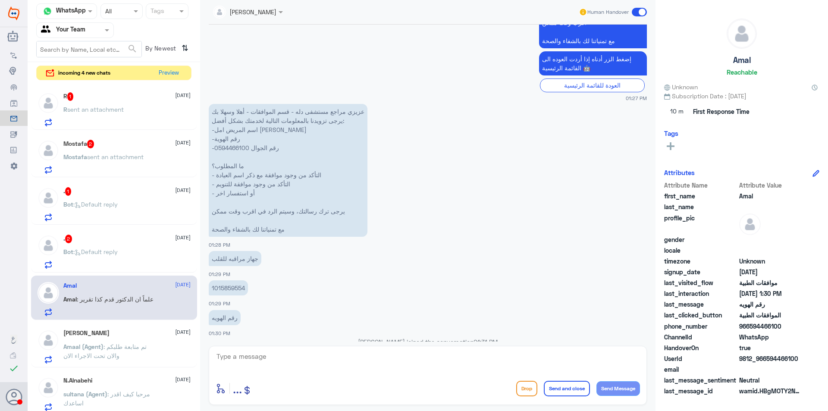
scroll to position [1079, 0]
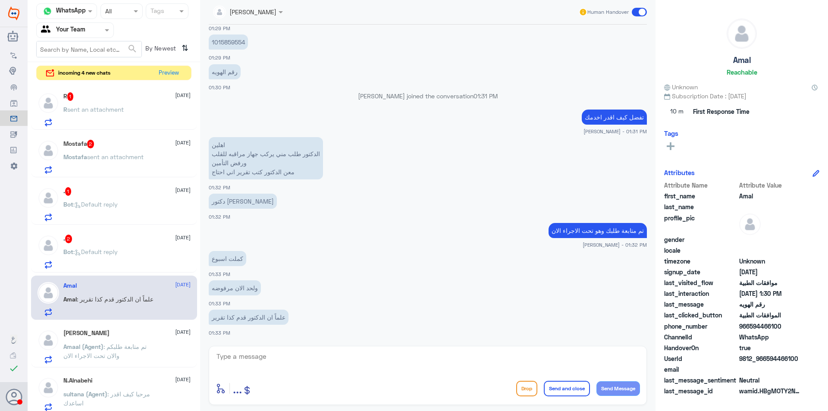
click at [102, 33] on div at bounding box center [75, 30] width 77 height 10
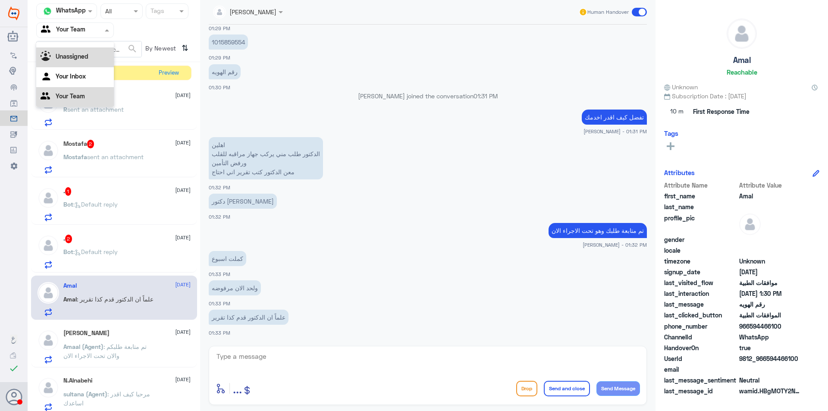
click at [100, 67] on div "All Unassigned Your Inbox Your Team" at bounding box center [75, 68] width 78 height 75
click at [100, 69] on div "Your Inbox" at bounding box center [75, 77] width 78 height 20
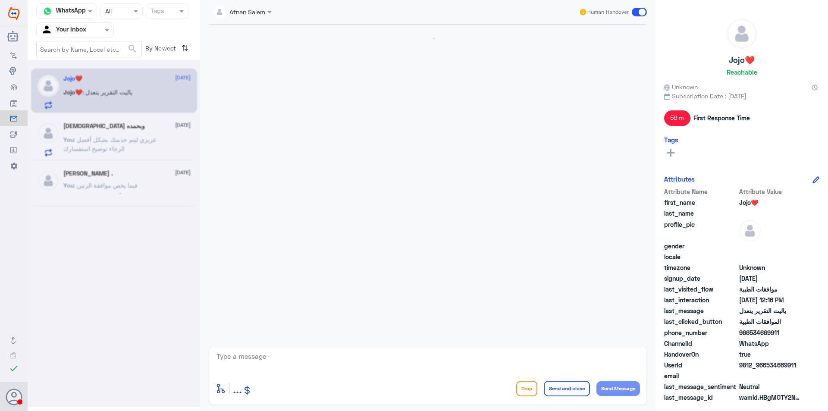
scroll to position [315, 0]
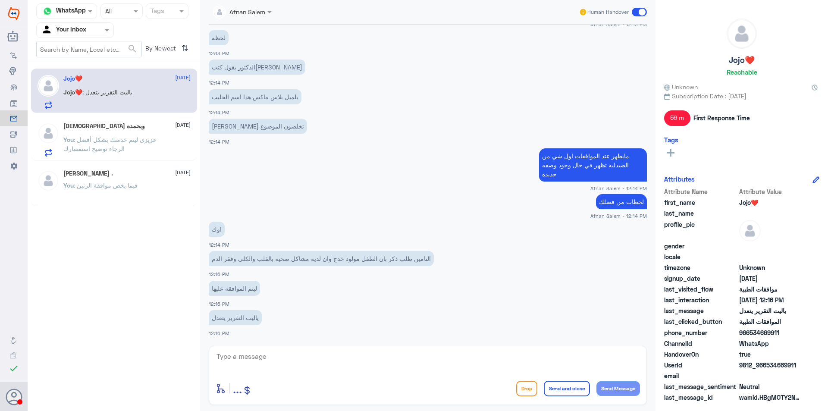
click at [134, 132] on div "[DEMOGRAPHIC_DATA] وبحمده [DATE] You : [PERSON_NAME] ليتم خدمتك بشكل أفضل الرجا…" at bounding box center [126, 139] width 127 height 34
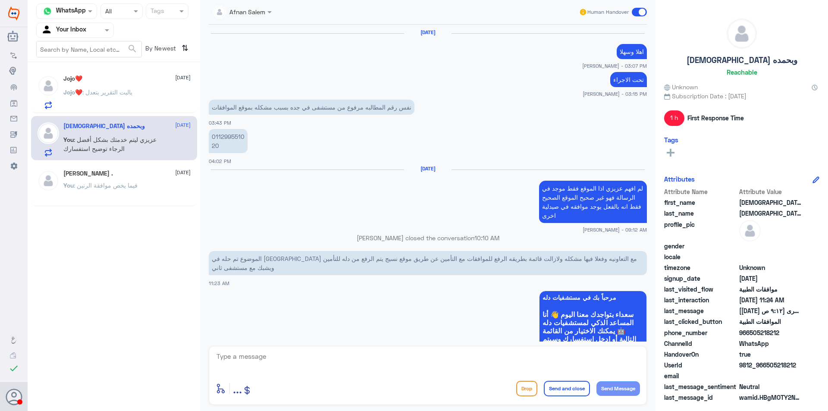
scroll to position [740, 0]
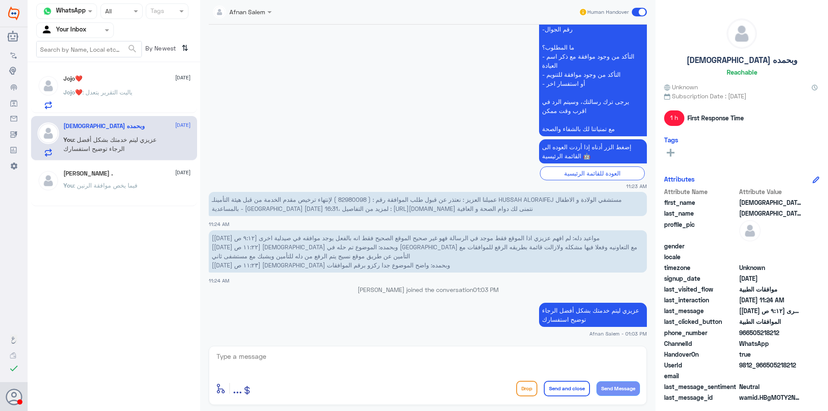
click at [130, 91] on span ": ياليت التقرير يتعدل" at bounding box center [107, 91] width 50 height 7
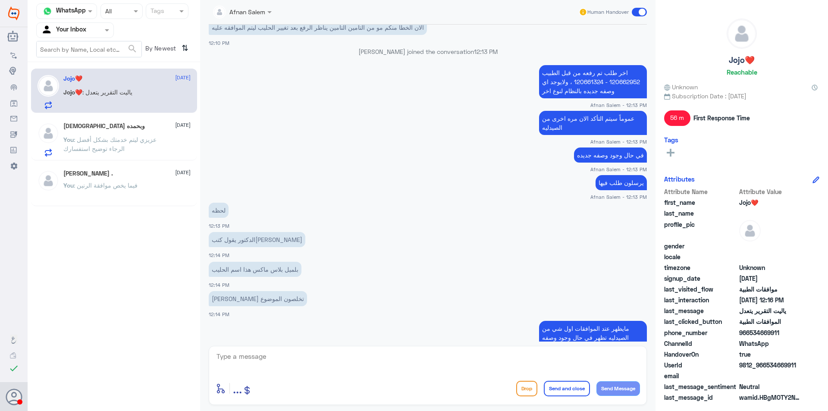
scroll to position [315, 0]
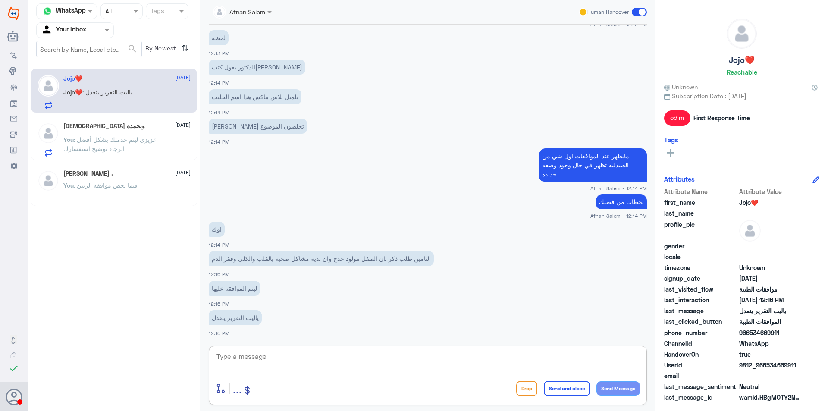
click at [327, 357] on textarea at bounding box center [428, 361] width 424 height 21
type textarea "g"
type textarea "ا"
drag, startPoint x: 461, startPoint y: 358, endPoint x: 495, endPoint y: 362, distance: 34.7
click at [495, 362] on textarea "للأسف تم رفضه من قبل التأمين بعدم التغطيه للحاله الا بوجود تحليل" at bounding box center [428, 361] width 424 height 21
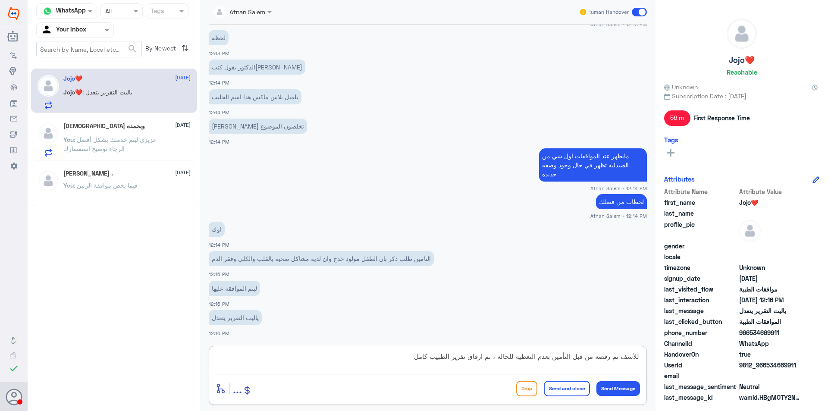
click at [482, 353] on textarea "للأسف تم رفضه من قبل التأمين بعدم التغطيه للحاله ، تم ارفاق تقرير الطبيب كامل" at bounding box center [428, 361] width 424 height 21
click at [416, 357] on textarea "للأسف تم رفضه من قبل التأمين بعدم التغطيه للحاله ، تم إرفاق تقرير الطبيب كامل" at bounding box center [428, 361] width 424 height 21
type textarea "للأسف تم رفضه من قبل التأمين بعدم التغطيه للحاله ، تم إرفاق تقرير الطبيب كامل ا…"
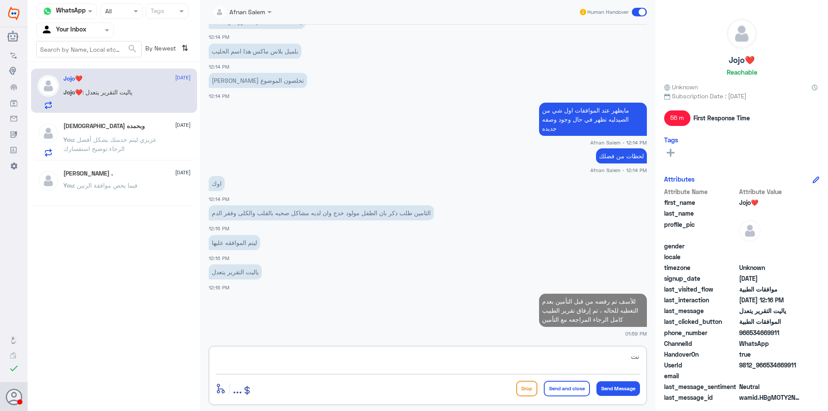
type textarea "ن"
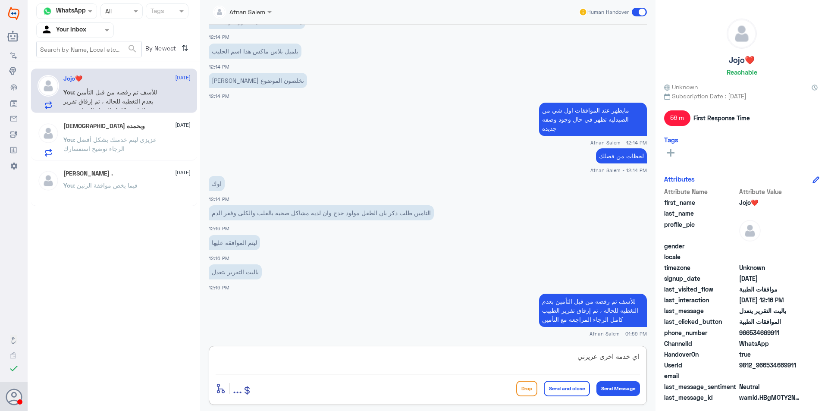
type textarea "اي خدمه اخرى عزيزتي"
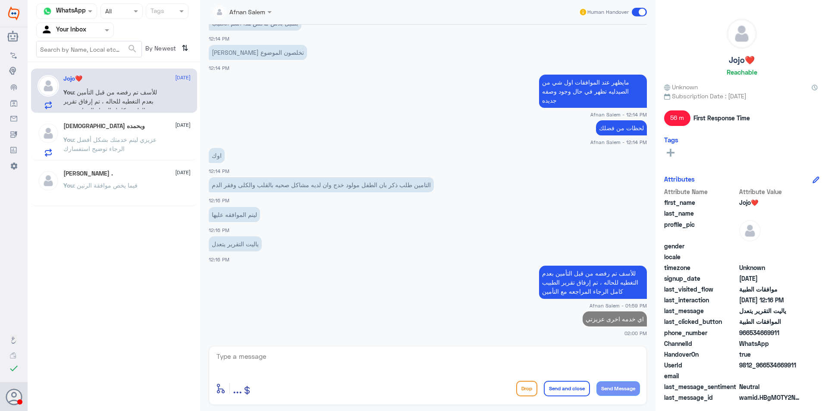
click at [94, 145] on span ": عزيزي ليتم خدمتك بشكل أفضل الرجاء توضيح استفسارك" at bounding box center [109, 144] width 93 height 16
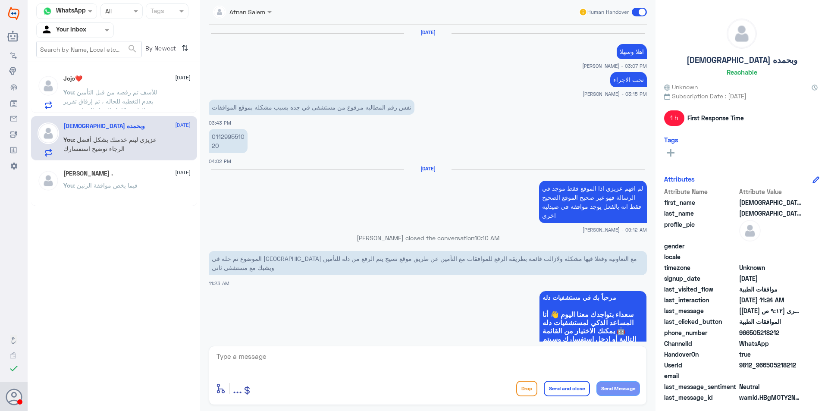
scroll to position [740, 0]
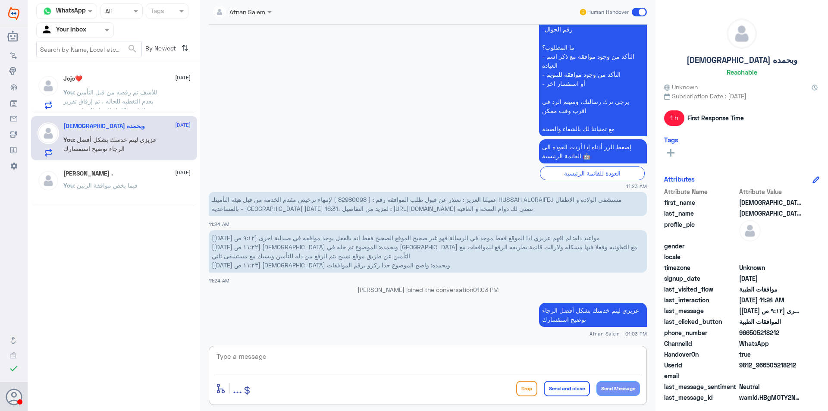
click at [328, 355] on textarea at bounding box center [428, 361] width 424 height 21
click at [78, 33] on input "text" at bounding box center [64, 30] width 47 height 10
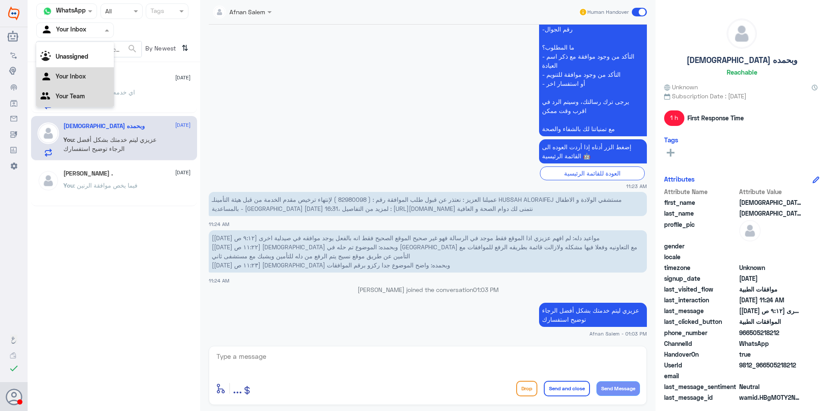
click at [79, 96] on Team "Your Team" at bounding box center [70, 95] width 29 height 7
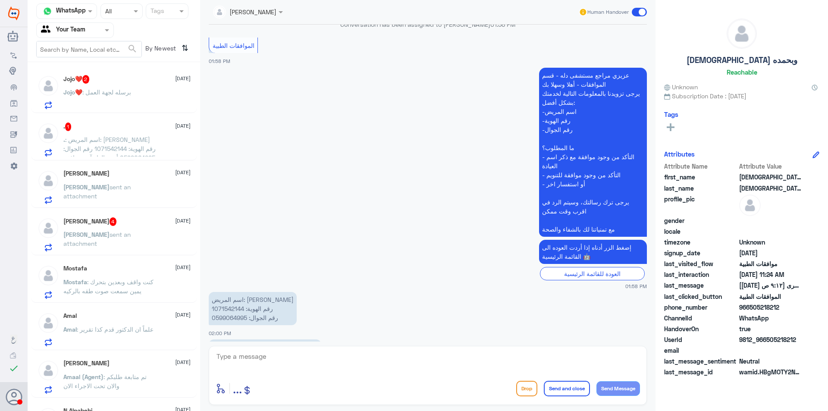
scroll to position [219, 0]
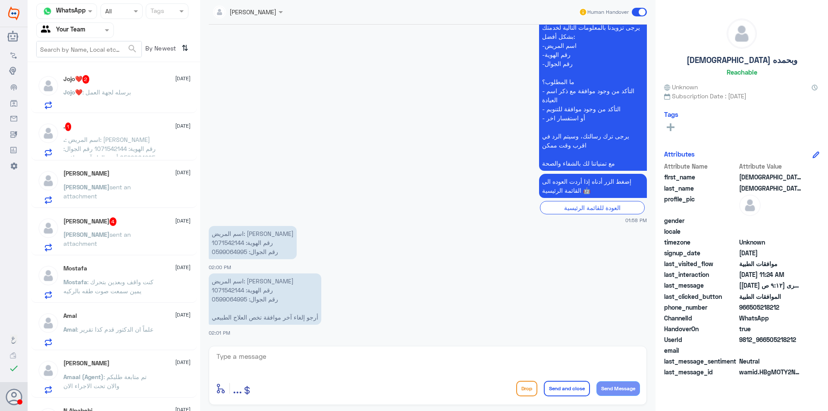
click at [97, 97] on p "Jojo❤️ : برسله لجهة العمل" at bounding box center [97, 99] width 68 height 22
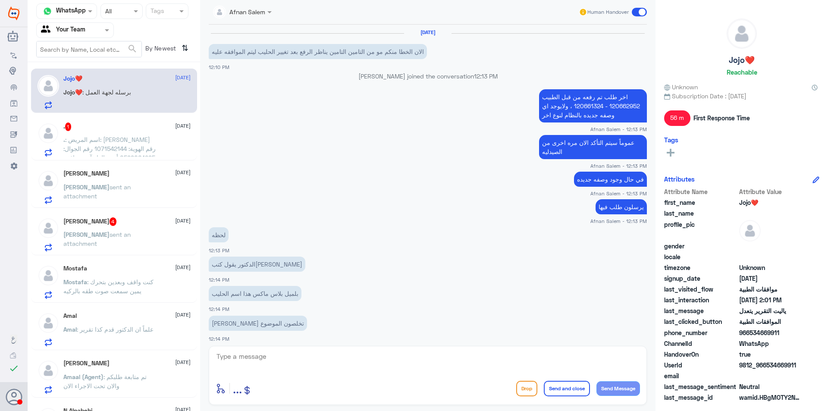
scroll to position [329, 0]
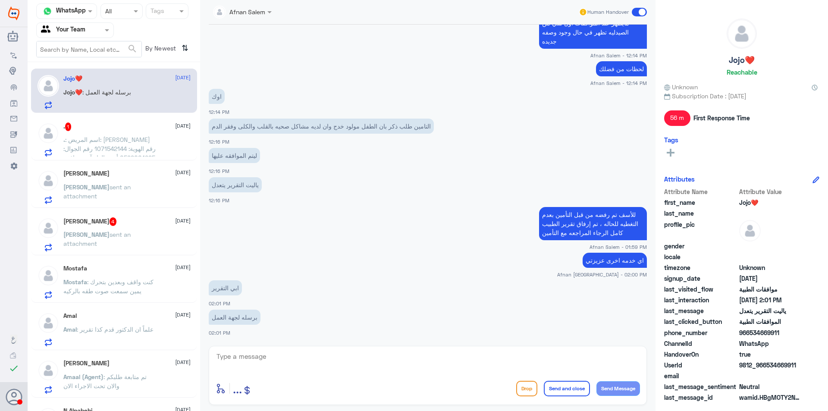
click at [329, 350] on div "enter flow name ... Drop Send and close Send Message" at bounding box center [428, 375] width 438 height 59
click at [335, 349] on div "enter flow name ... Drop Send and close Send Message" at bounding box center [428, 375] width 438 height 59
click at [333, 351] on textarea at bounding box center [428, 361] width 424 height 21
type textarea "ي"
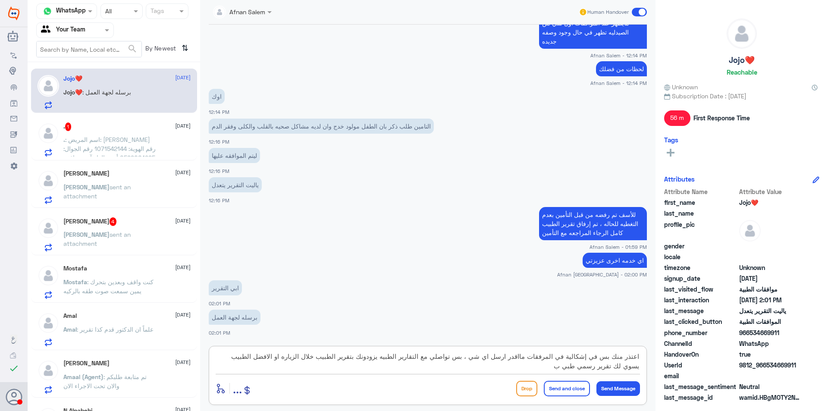
type textarea "اعتذر منك بس في إشكالية في المرفقات مااقدر ارسل اي شي ، بس تواصلي مع التقارير ا…"
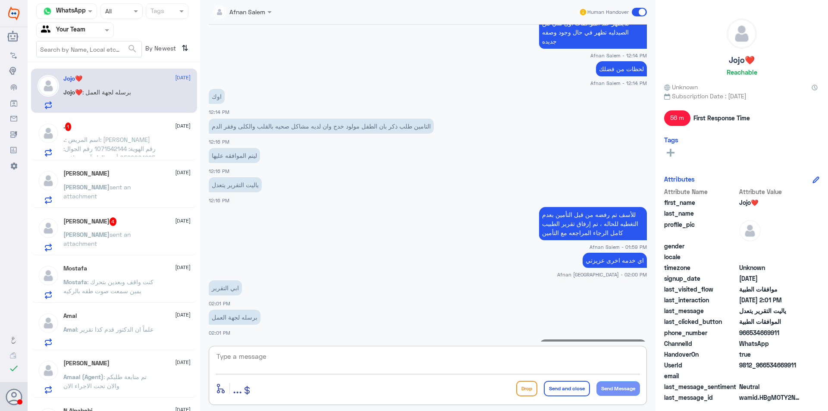
scroll to position [393, 0]
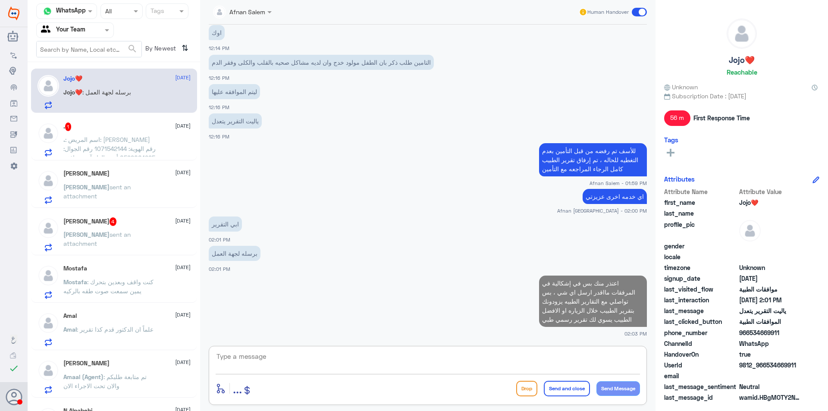
click at [269, 354] on textarea at bounding box center [428, 361] width 424 height 21
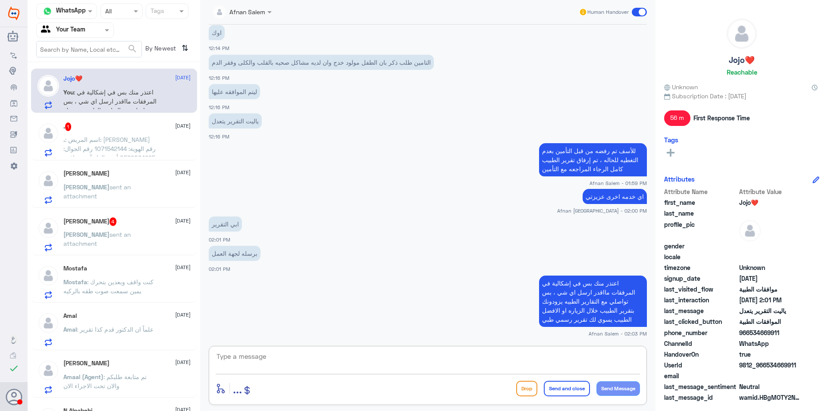
click at [327, 357] on textarea at bounding box center [428, 361] width 424 height 21
type textarea "اي خدمه اخرى عزيزتي"
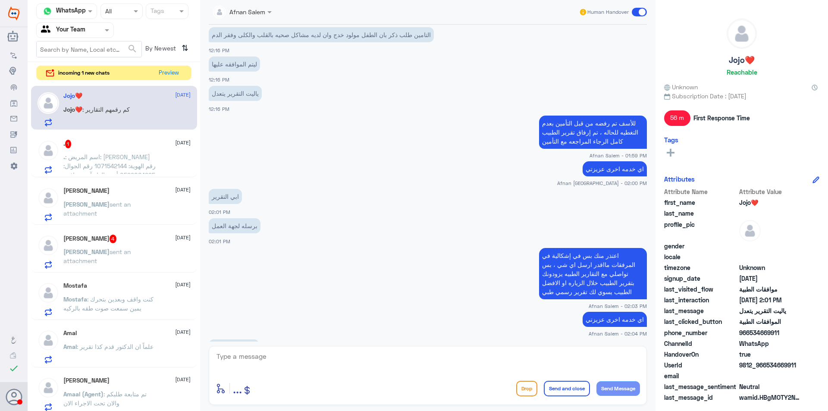
scroll to position [450, 0]
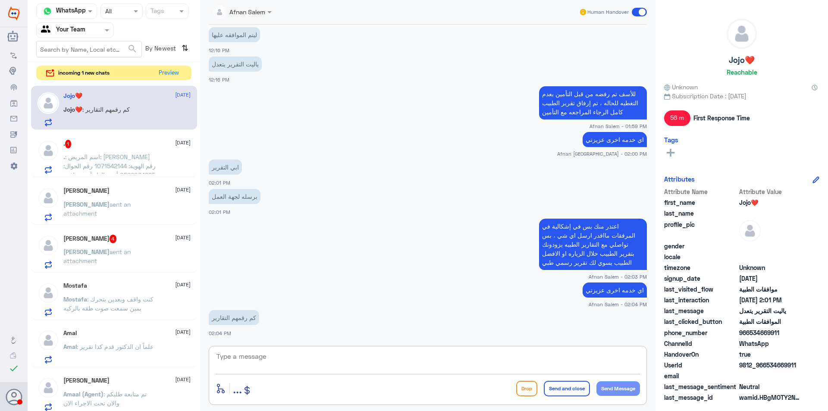
paste textarea "[PHONE_NUMBER]"
type textarea "[PHONE_NUMBER]"
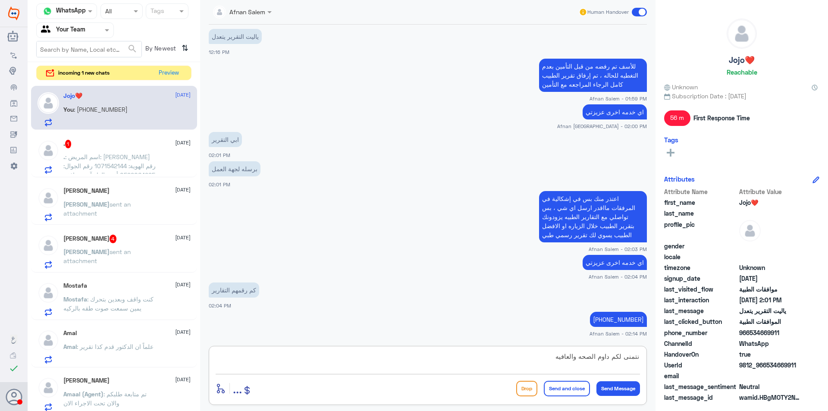
type textarea "نتمنى لكم داوم الصحه والعافيه"
click at [570, 389] on button "Send and close" at bounding box center [567, 389] width 46 height 16
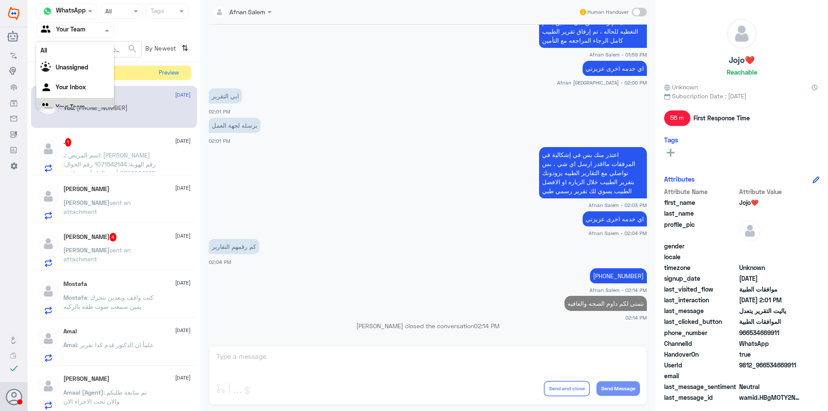
click at [97, 32] on div at bounding box center [75, 30] width 77 height 10
click at [100, 79] on div "Your Inbox" at bounding box center [75, 77] width 78 height 20
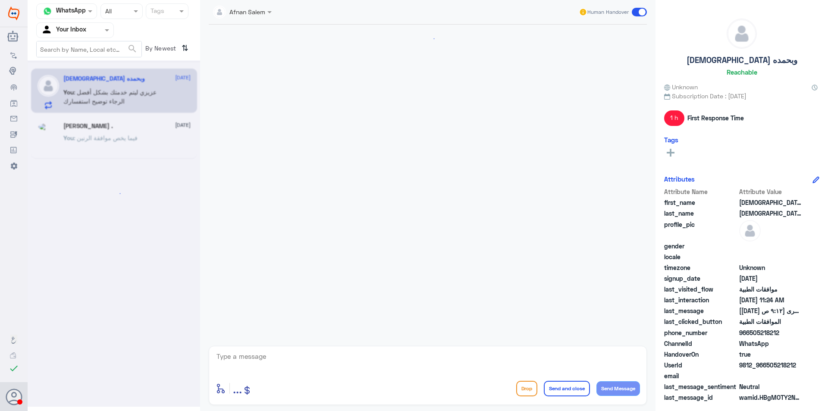
scroll to position [740, 0]
